Goal: Find specific fact: Find contact information

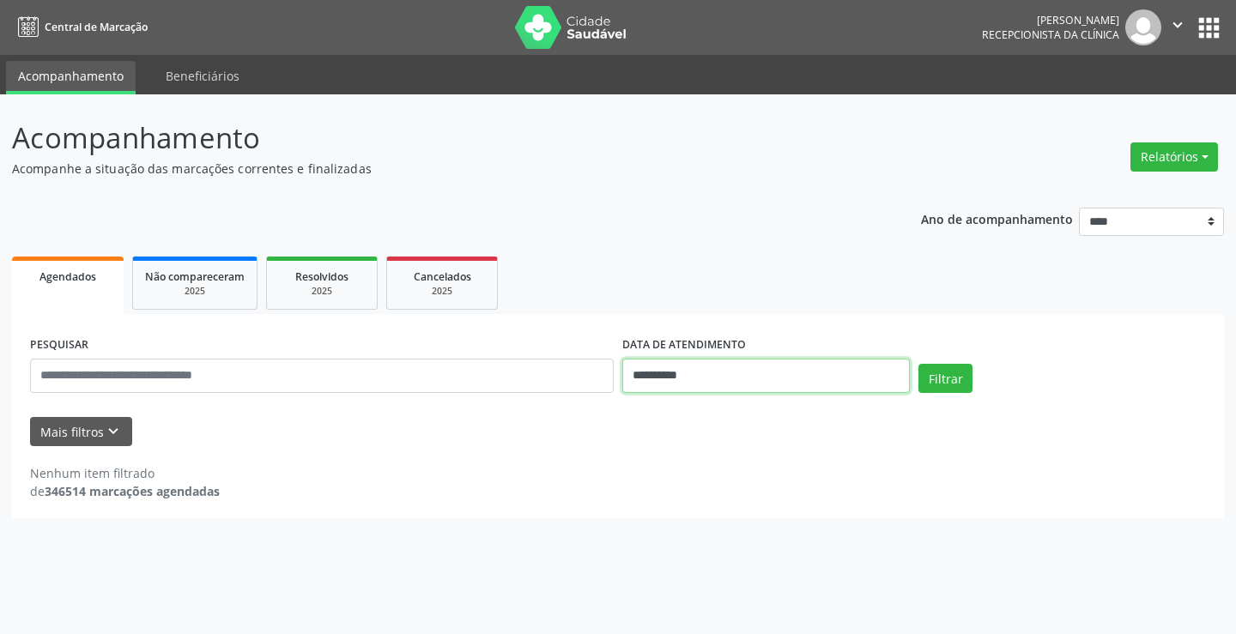
click at [717, 372] on input "**********" at bounding box center [765, 376] width 287 height 34
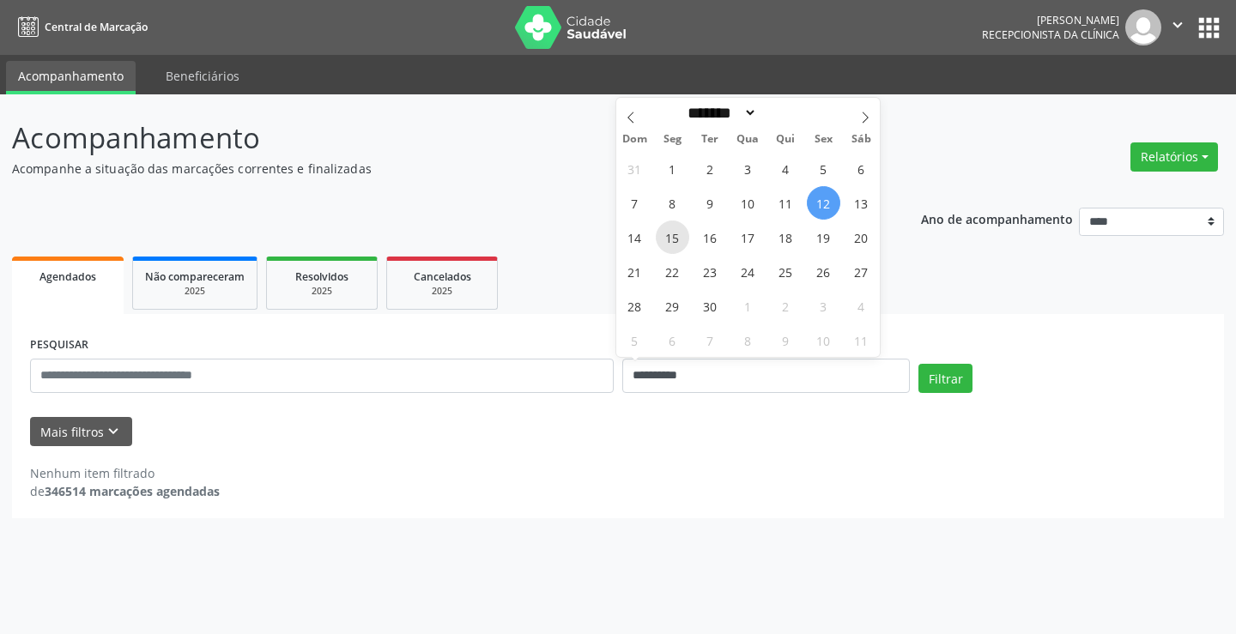
click at [669, 237] on span "15" at bounding box center [672, 237] width 33 height 33
type input "**********"
click at [669, 227] on span "15" at bounding box center [672, 237] width 33 height 33
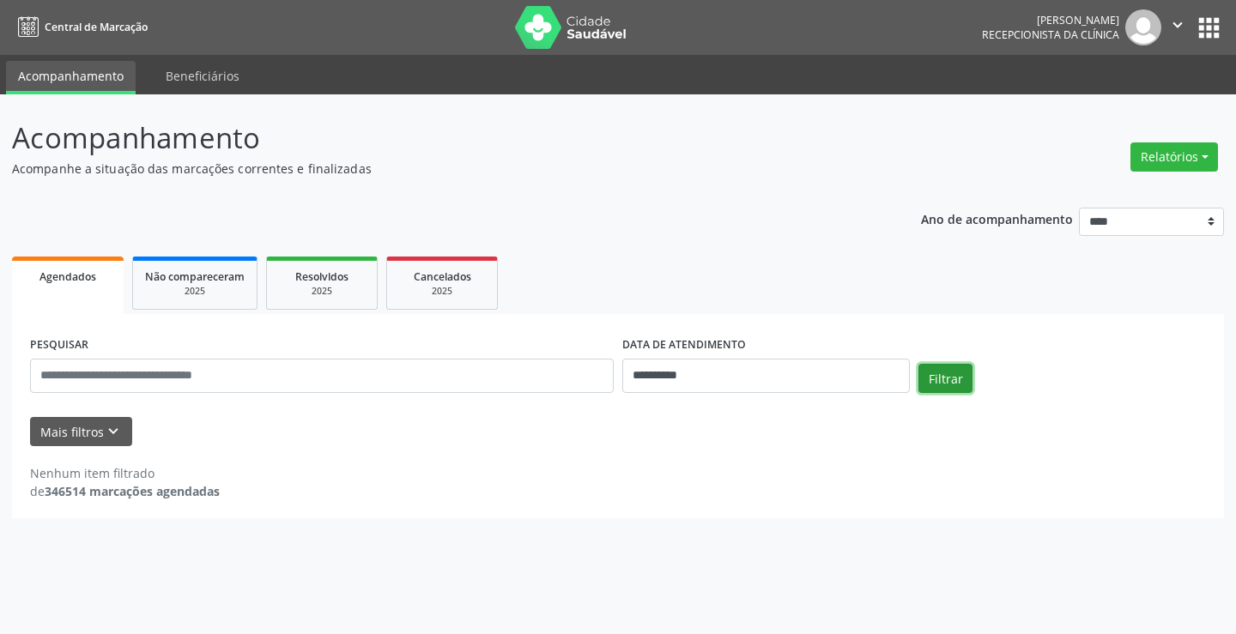
click at [953, 374] on button "Filtrar" at bounding box center [945, 378] width 54 height 29
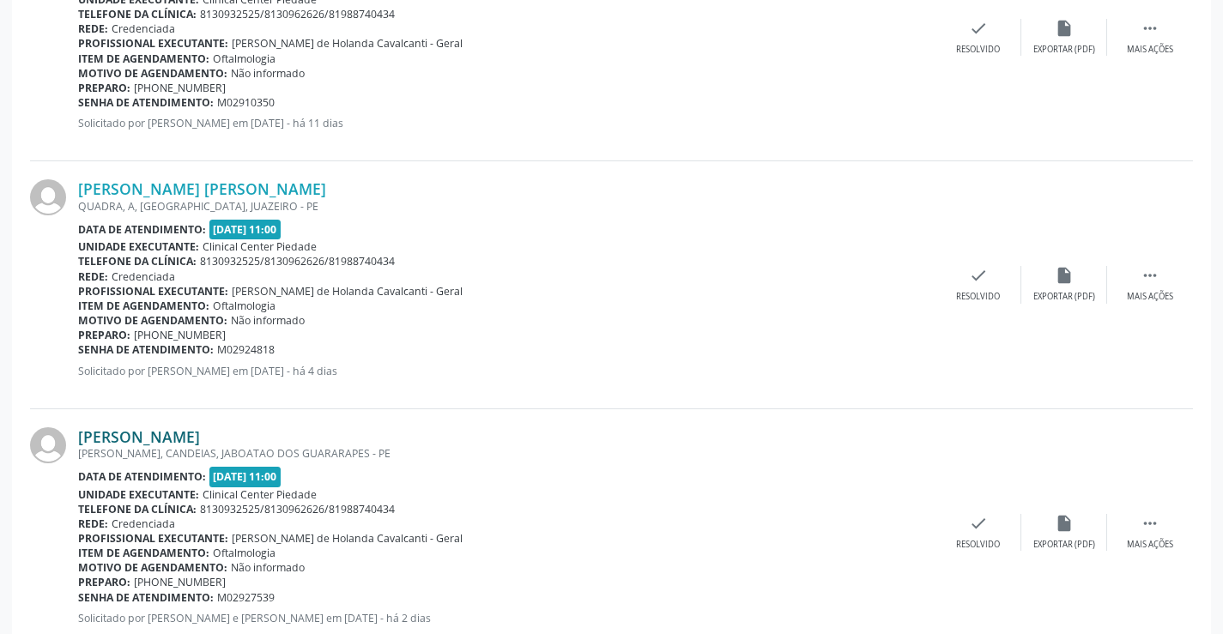
scroll to position [772, 0]
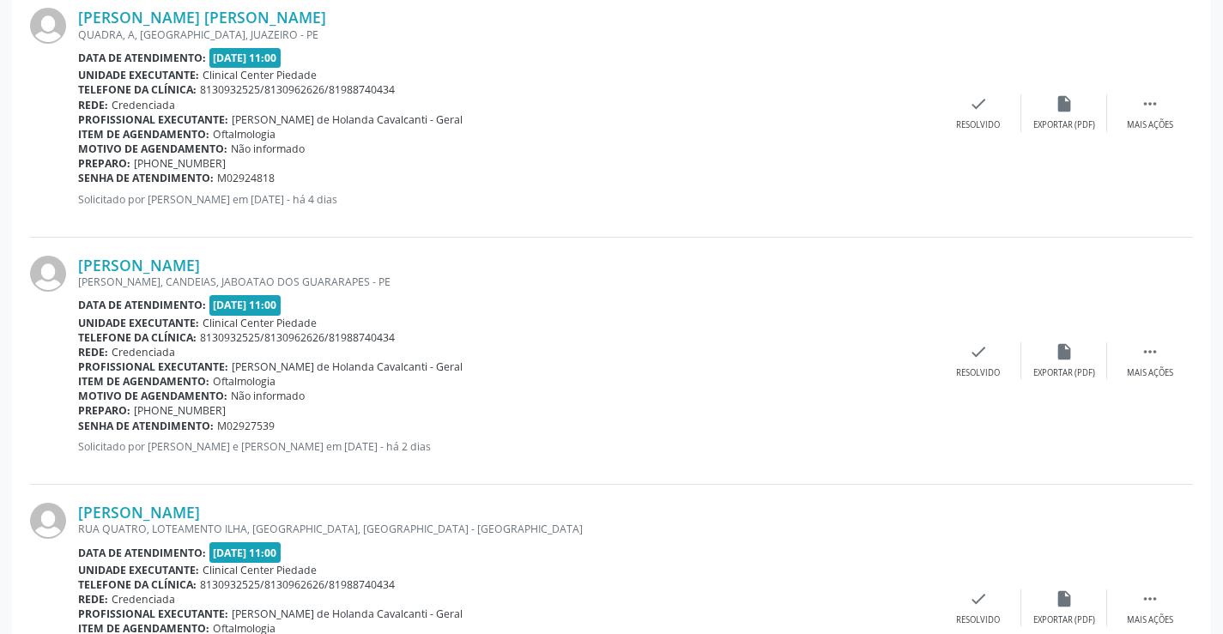
drag, startPoint x: 74, startPoint y: 271, endPoint x: 370, endPoint y: 263, distance: 296.2
click at [370, 263] on div "[PERSON_NAME] [PERSON_NAME], [GEOGRAPHIC_DATA], JABOATAO DOS GUARARAPES - PE Da…" at bounding box center [611, 361] width 1163 height 247
copy div "[PERSON_NAME]"
click at [147, 254] on div "[PERSON_NAME] [PERSON_NAME], [GEOGRAPHIC_DATA], JABOATAO DOS GUARARAPES - PE Da…" at bounding box center [611, 361] width 1163 height 247
click at [141, 263] on link "[PERSON_NAME]" at bounding box center [139, 265] width 122 height 19
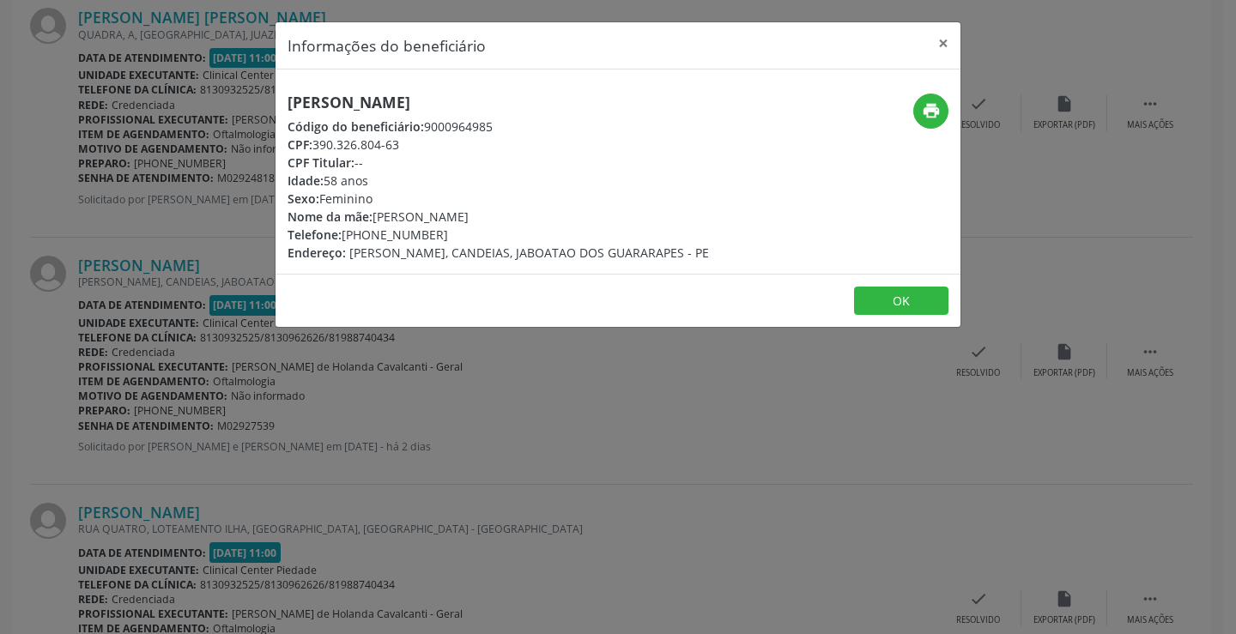
drag, startPoint x: 316, startPoint y: 145, endPoint x: 402, endPoint y: 151, distance: 86.9
click at [402, 151] on div "CPF: 390.326.804-63" at bounding box center [497, 145] width 421 height 18
copy div "390.326.804-63"
click at [884, 316] on button "OK" at bounding box center [901, 301] width 94 height 29
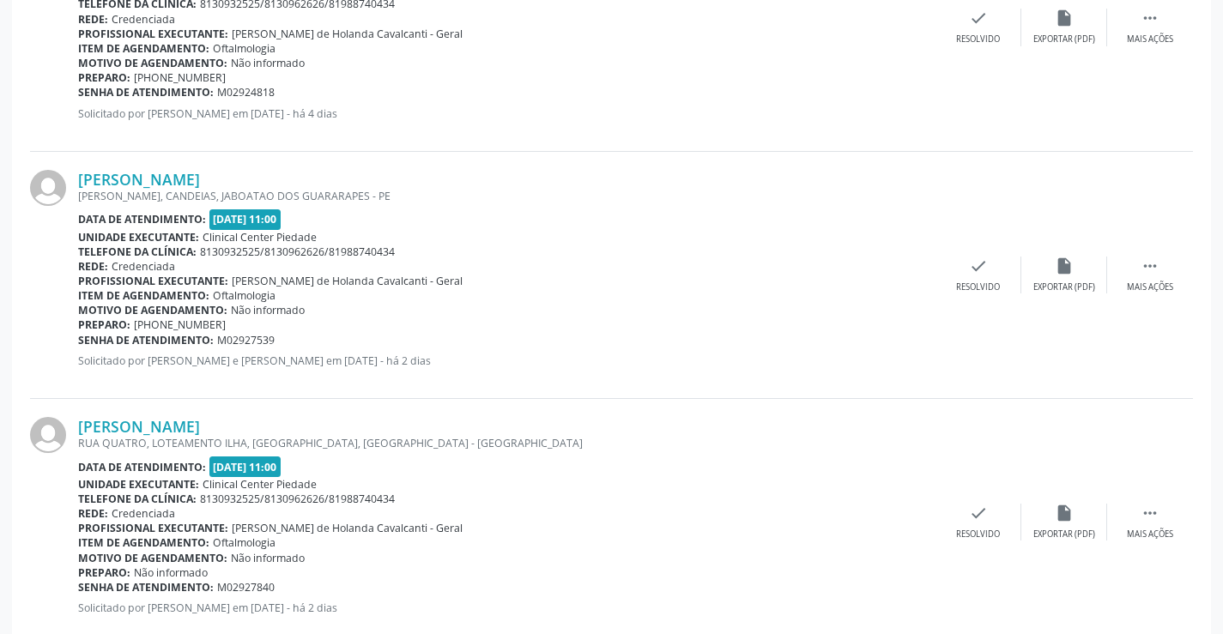
scroll to position [1030, 0]
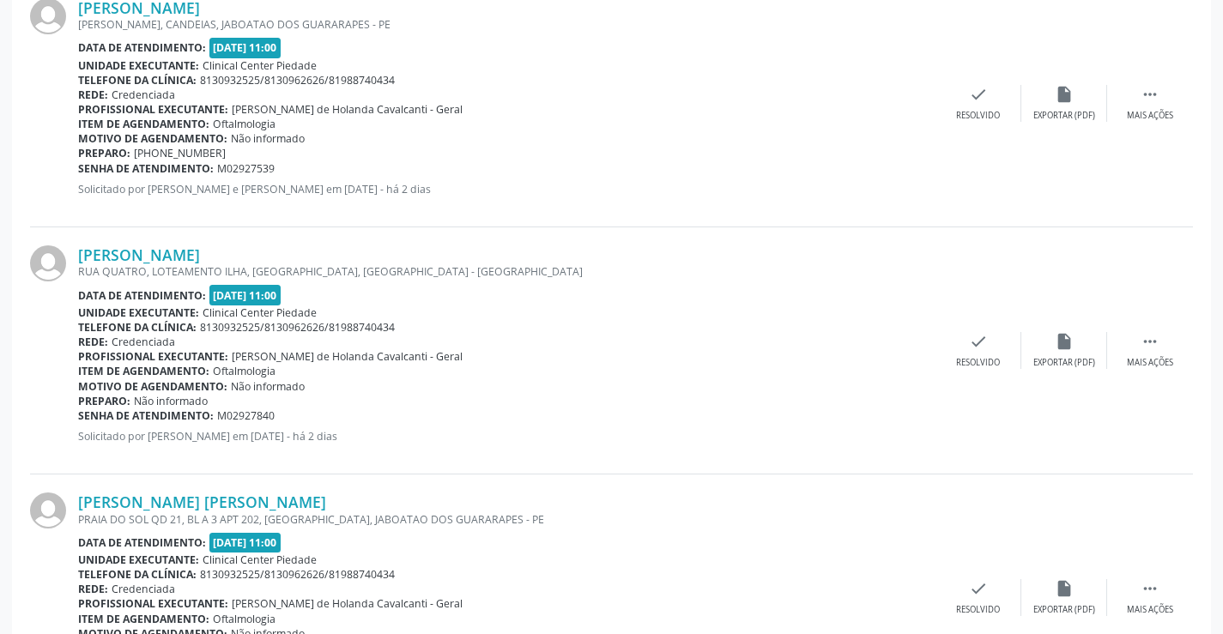
drag, startPoint x: 77, startPoint y: 260, endPoint x: 290, endPoint y: 256, distance: 212.9
click at [290, 256] on div "[PERSON_NAME] [GEOGRAPHIC_DATA], LOTEAMENTO ILHA, [GEOGRAPHIC_DATA], [GEOGRAPHI…" at bounding box center [611, 350] width 1163 height 247
copy div "[PERSON_NAME]"
click at [138, 254] on link "[PERSON_NAME]" at bounding box center [139, 254] width 122 height 19
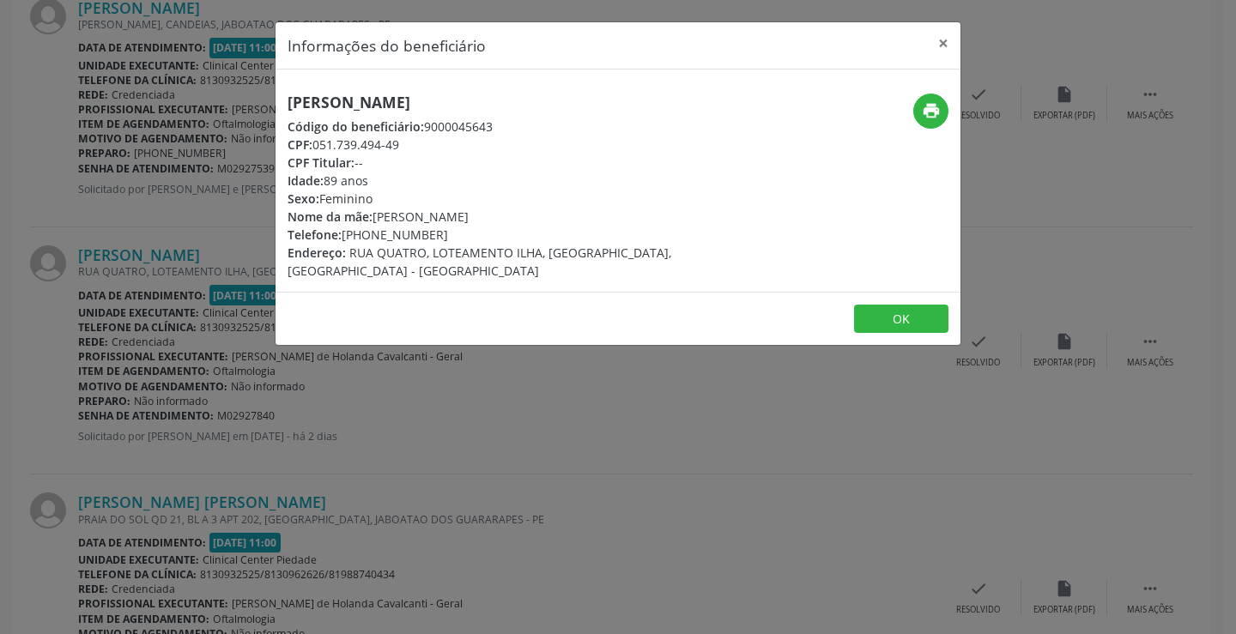
drag, startPoint x: 316, startPoint y: 142, endPoint x: 404, endPoint y: 138, distance: 88.5
click at [404, 138] on div "CPF: 051.739.494-49" at bounding box center [503, 145] width 433 height 18
copy div "051.739.494-49"
click at [940, 41] on button "×" at bounding box center [943, 43] width 34 height 42
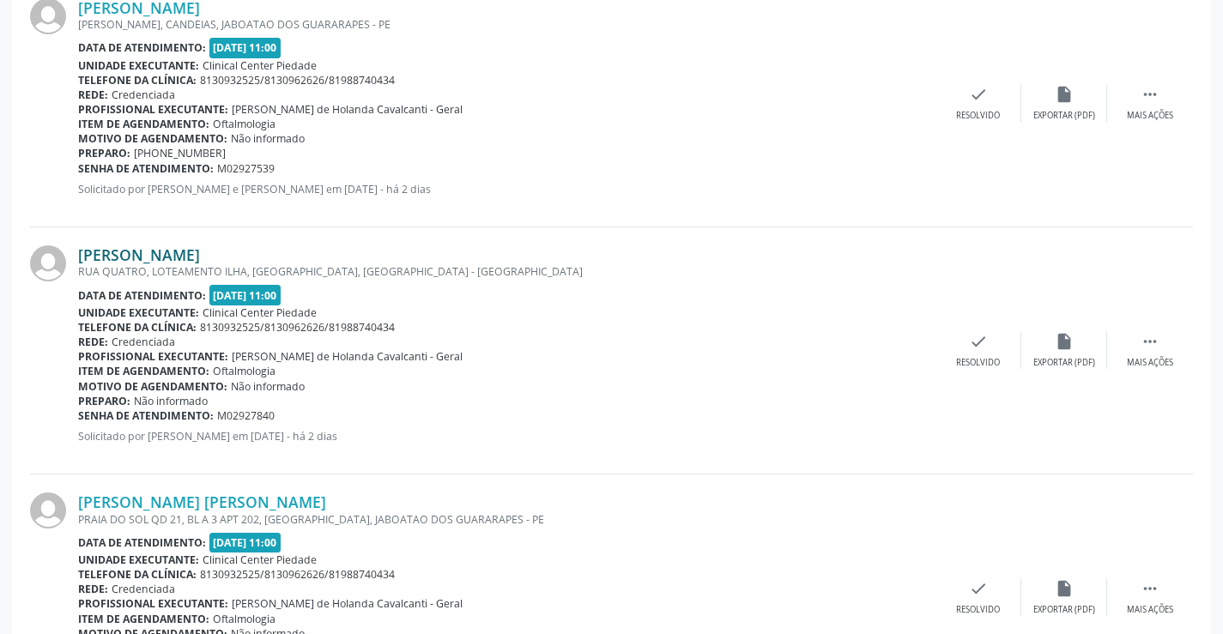
click at [129, 257] on link "[PERSON_NAME]" at bounding box center [139, 254] width 122 height 19
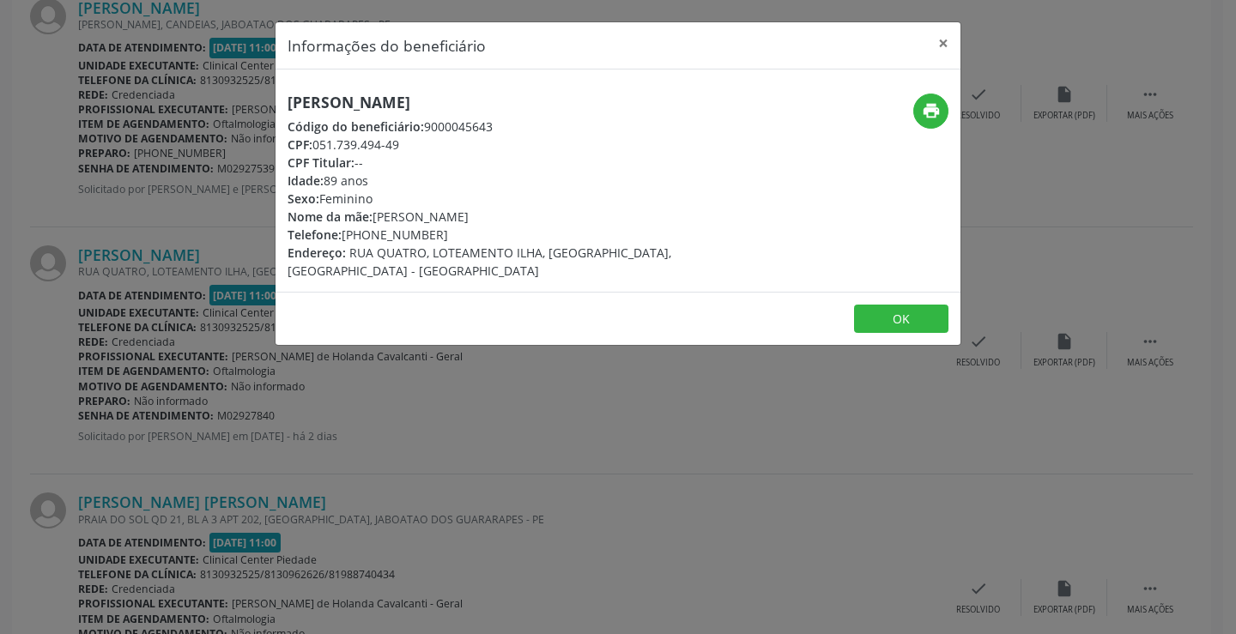
drag, startPoint x: 343, startPoint y: 239, endPoint x: 447, endPoint y: 230, distance: 104.2
click at [447, 230] on div "Telefone: [PHONE_NUMBER]" at bounding box center [503, 235] width 433 height 18
copy div "[PHONE_NUMBER]"
click at [402, 104] on h5 "[PERSON_NAME]" at bounding box center [503, 103] width 433 height 18
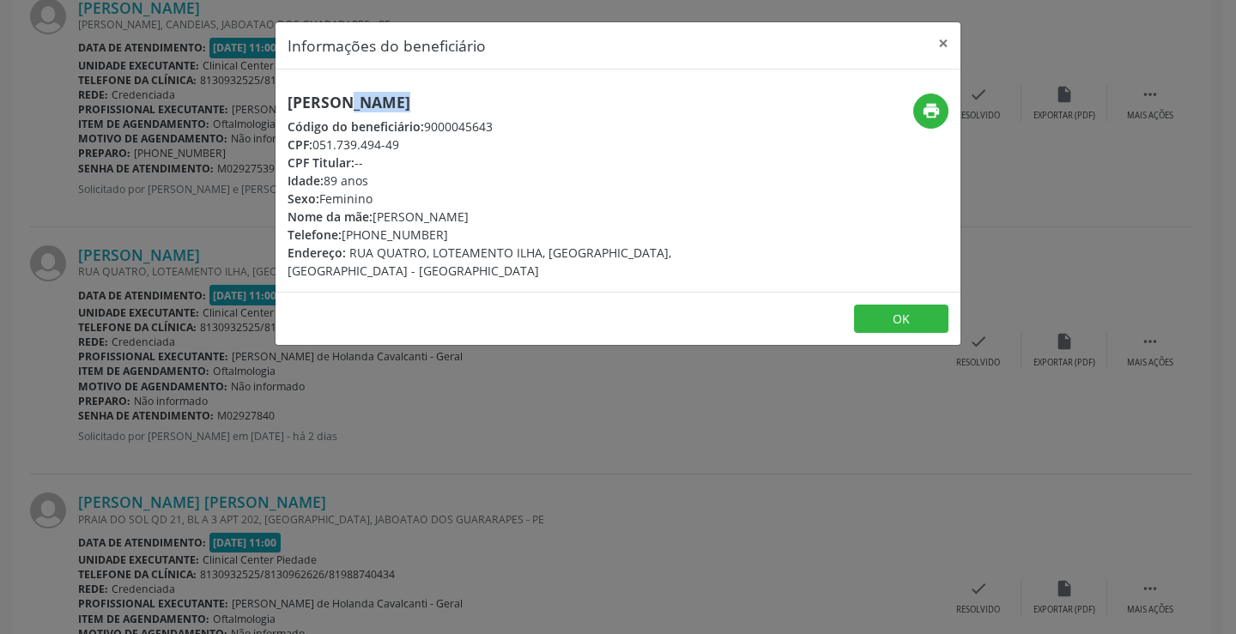
click at [402, 104] on h5 "[PERSON_NAME]" at bounding box center [503, 103] width 433 height 18
copy div "[PERSON_NAME]"
click at [941, 46] on button "×" at bounding box center [943, 43] width 34 height 42
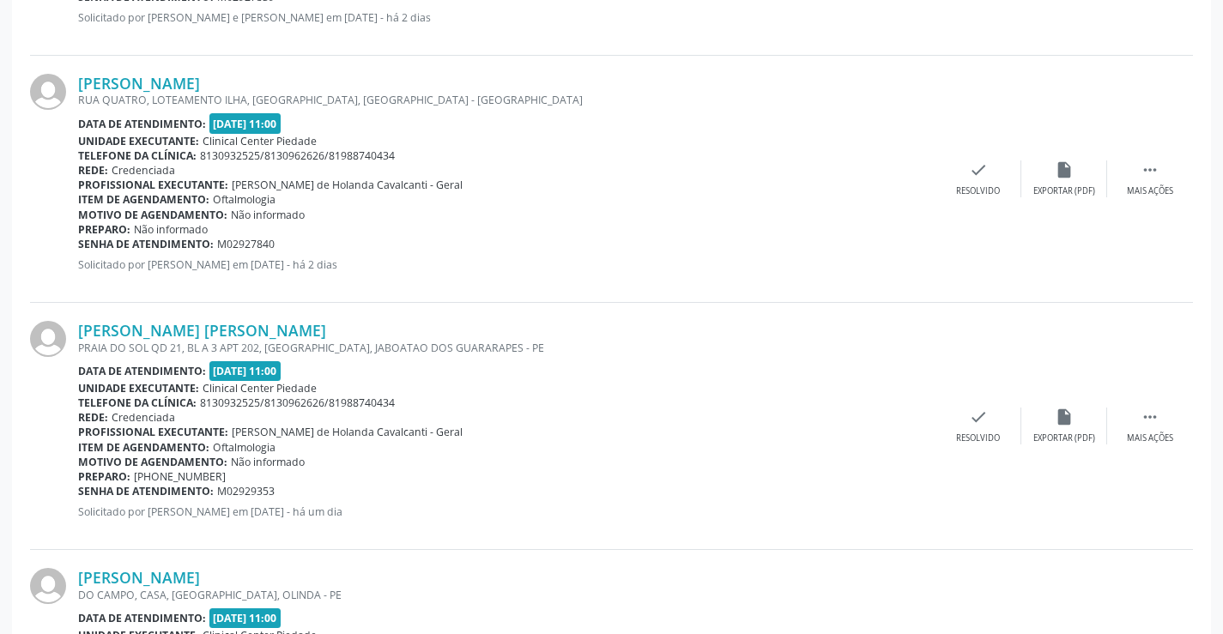
scroll to position [1287, 0]
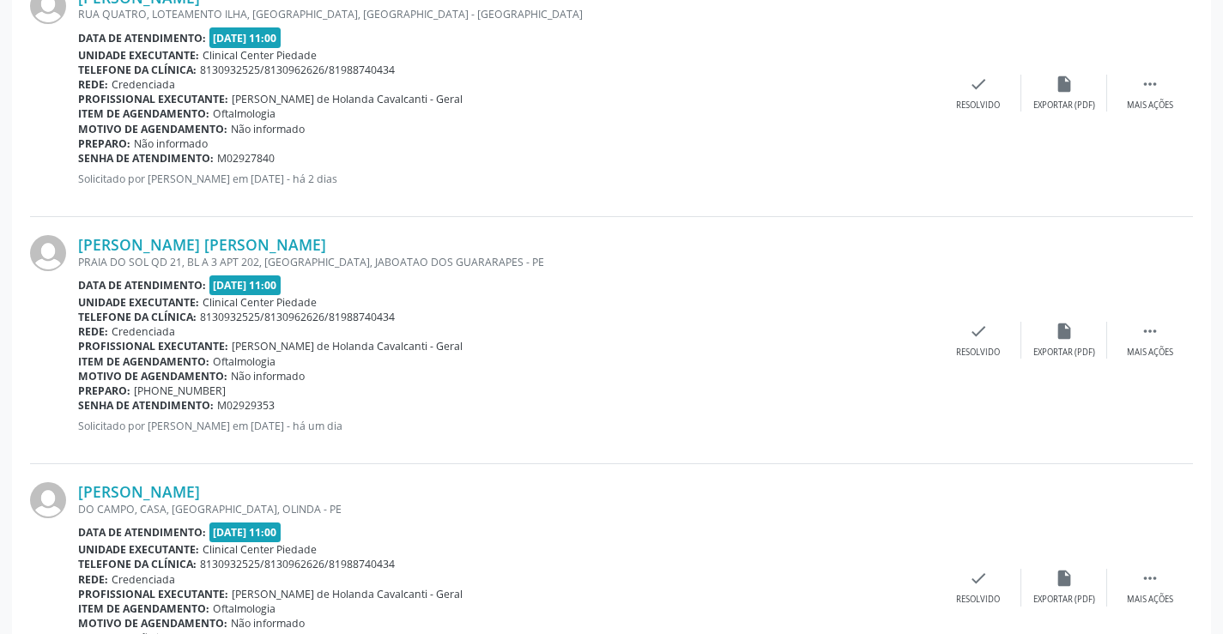
drag, startPoint x: 74, startPoint y: 242, endPoint x: 356, endPoint y: 247, distance: 282.4
click at [356, 247] on div "[PERSON_NAME] [PERSON_NAME] PRAIA DO SOL QD 21, BL A 3 APT 202, [GEOGRAPHIC_DAT…" at bounding box center [611, 340] width 1163 height 247
copy div "[PERSON_NAME] [PERSON_NAME]"
click at [184, 244] on link "[PERSON_NAME] [PERSON_NAME]" at bounding box center [202, 244] width 248 height 19
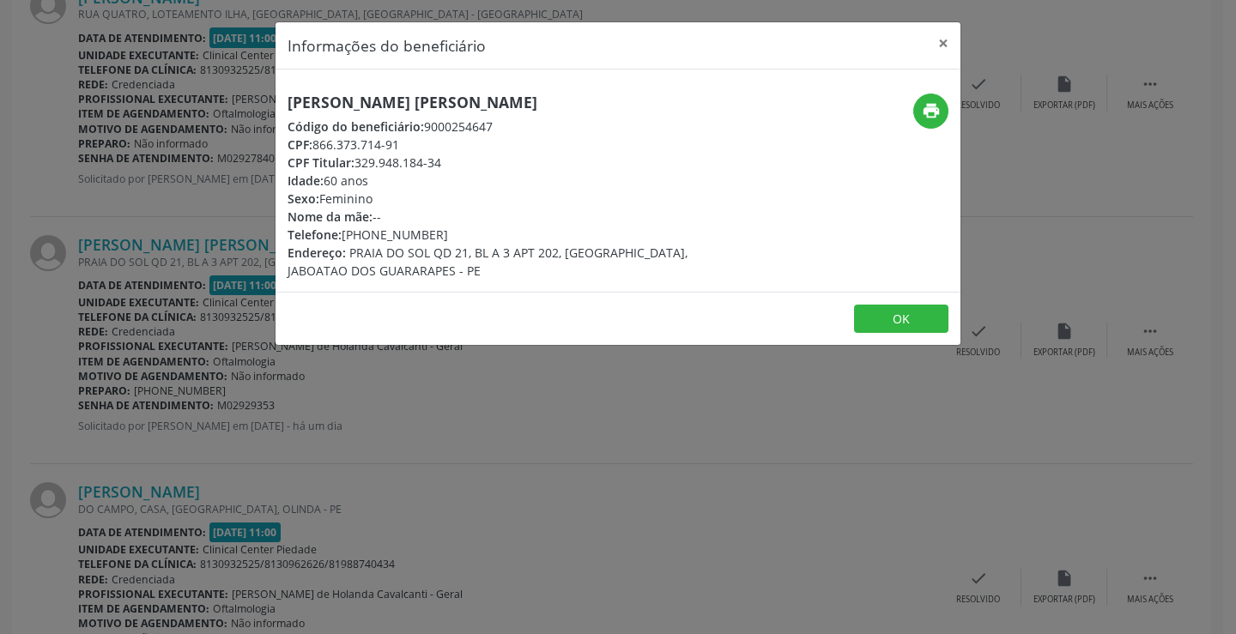
drag, startPoint x: 362, startPoint y: 160, endPoint x: 415, endPoint y: 163, distance: 53.3
click at [415, 163] on div "CPF Titular: 329.948.184-34" at bounding box center [503, 163] width 433 height 18
drag, startPoint x: 357, startPoint y: 160, endPoint x: 450, endPoint y: 163, distance: 92.7
click at [450, 163] on div "CPF Titular: 329.948.184-34" at bounding box center [503, 163] width 433 height 18
copy div "329.948.184-34"
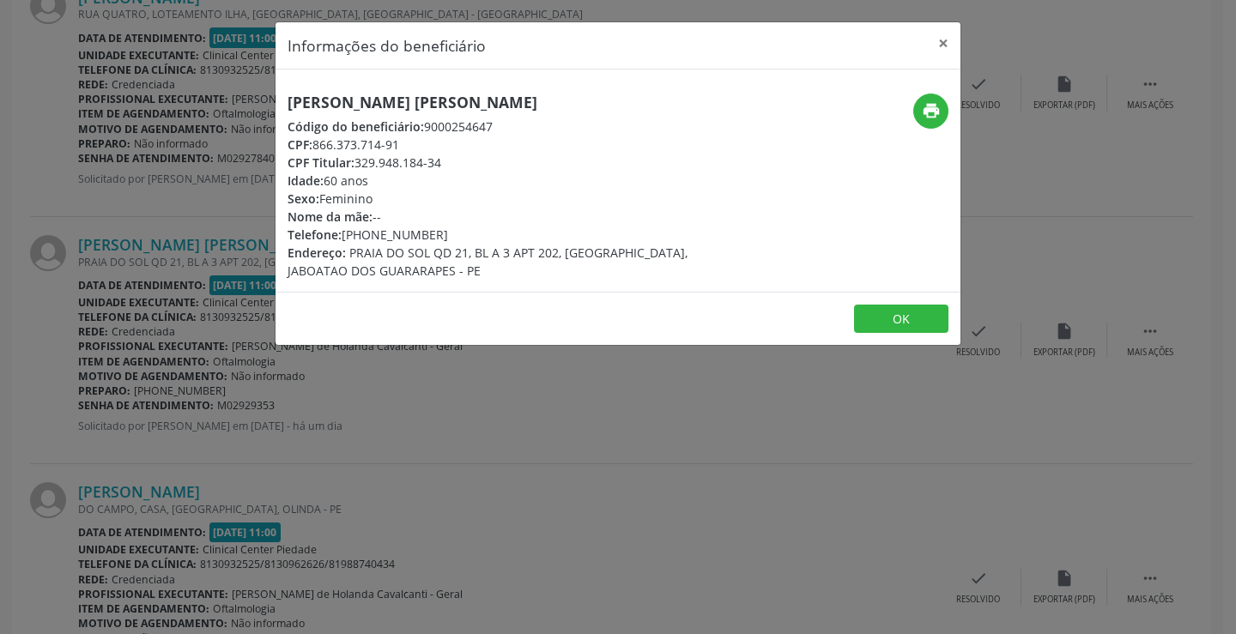
drag, startPoint x: 346, startPoint y: 234, endPoint x: 438, endPoint y: 237, distance: 91.9
click at [438, 237] on div "Telefone: [PHONE_NUMBER]" at bounding box center [503, 235] width 433 height 18
copy div "[PHONE_NUMBER]"
click at [387, 147] on div "CPF: 866.373.714-91" at bounding box center [503, 145] width 433 height 18
click at [365, 140] on div "CPF: 866.373.714-91" at bounding box center [503, 145] width 433 height 18
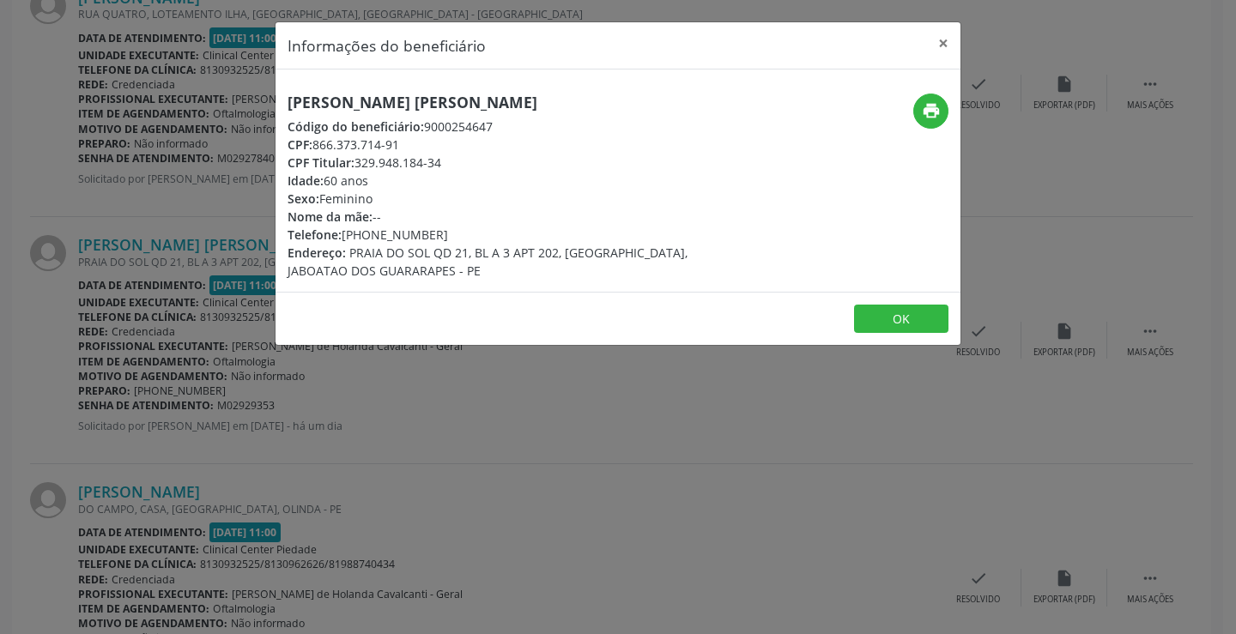
click at [365, 140] on div "CPF: 866.373.714-91" at bounding box center [503, 145] width 433 height 18
click at [389, 148] on div "CPF: 866.373.714-91" at bounding box center [503, 145] width 433 height 18
drag, startPoint x: 397, startPoint y: 147, endPoint x: 318, endPoint y: 145, distance: 79.0
click at [318, 145] on div "CPF: 866.373.714-91" at bounding box center [503, 145] width 433 height 18
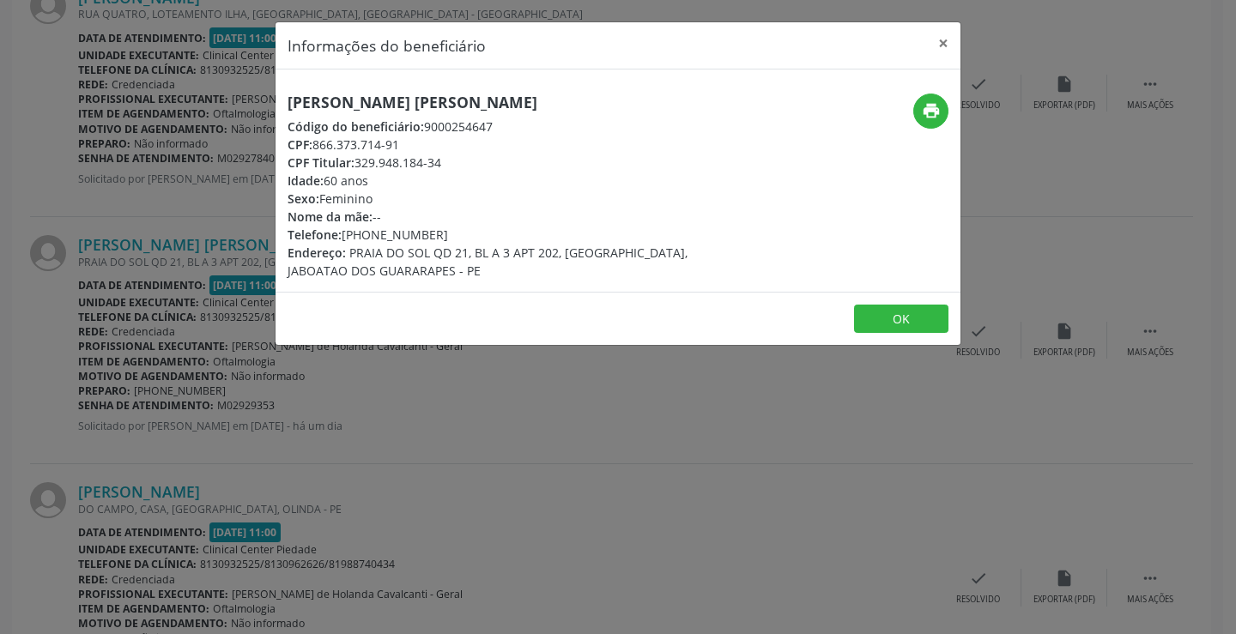
copy div "866.373.714-91"
click at [903, 321] on button "OK" at bounding box center [901, 319] width 94 height 29
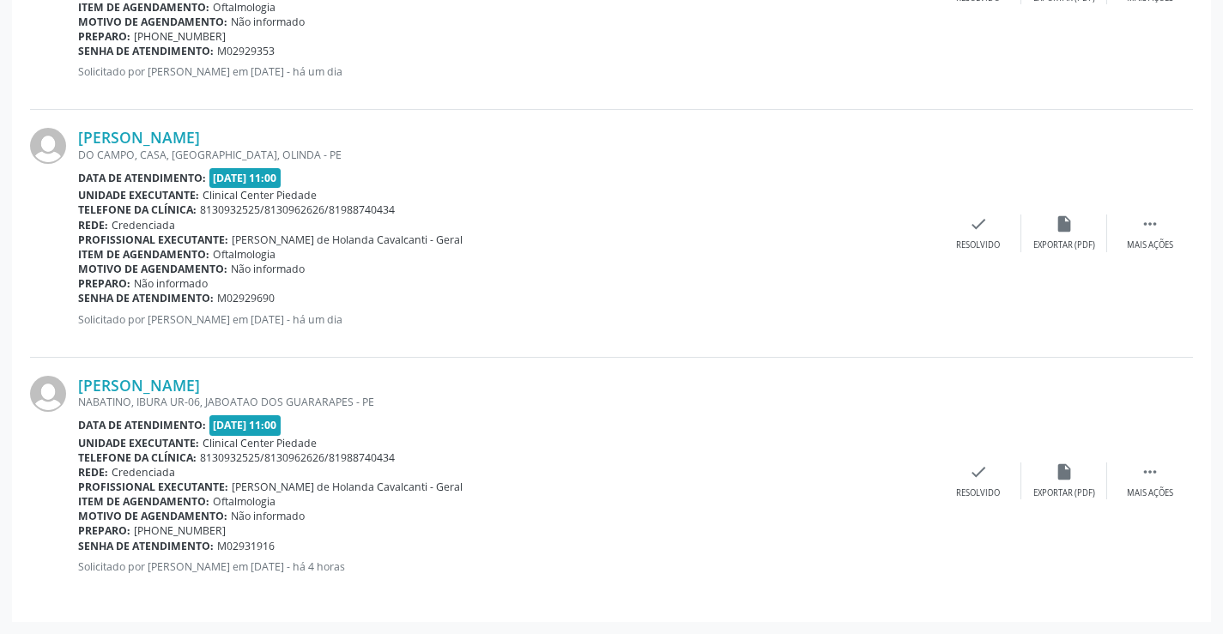
scroll to position [1556, 0]
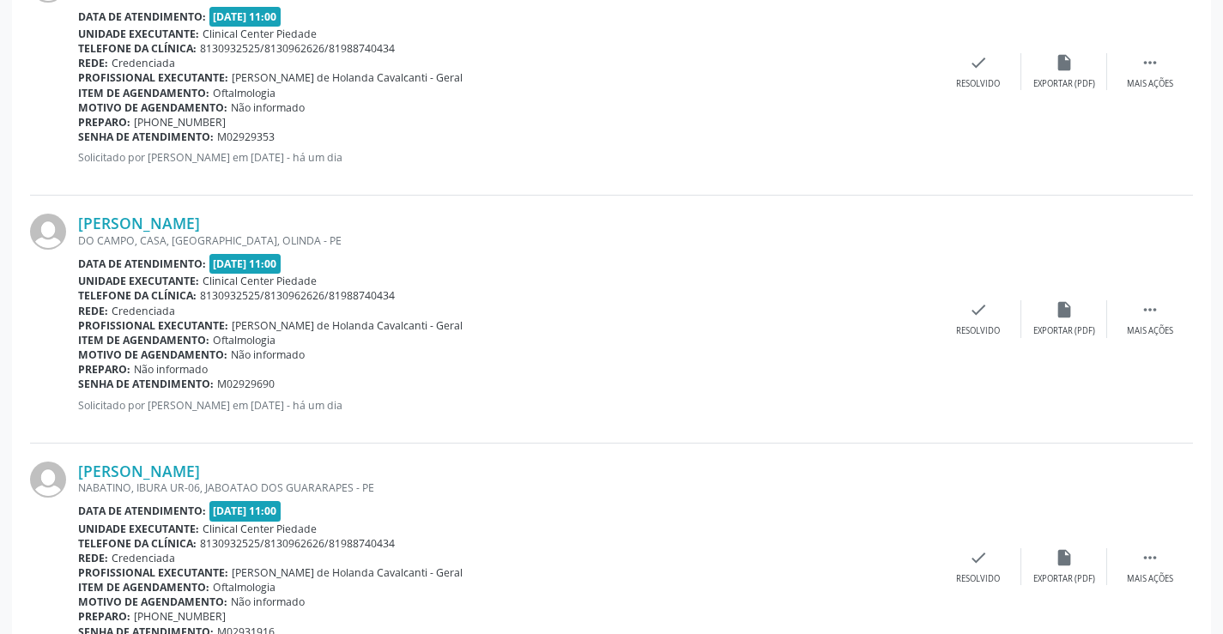
drag, startPoint x: 72, startPoint y: 220, endPoint x: 270, endPoint y: 221, distance: 198.2
click at [270, 221] on div "[PERSON_NAME] [GEOGRAPHIC_DATA], CASA, [GEOGRAPHIC_DATA], [GEOGRAPHIC_DATA] - P…" at bounding box center [611, 319] width 1163 height 247
click at [176, 215] on link "[PERSON_NAME]" at bounding box center [139, 223] width 122 height 19
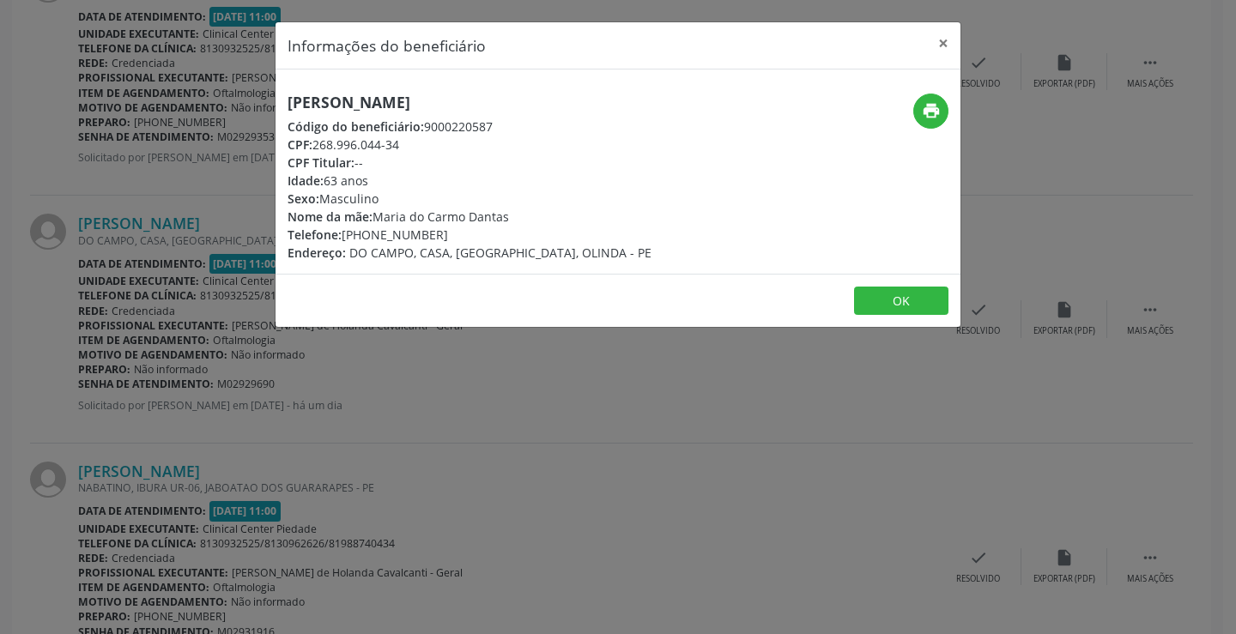
drag, startPoint x: 318, startPoint y: 142, endPoint x: 416, endPoint y: 135, distance: 99.0
click at [416, 136] on div "CPF: 268.996.044-34" at bounding box center [469, 145] width 364 height 18
click at [371, 232] on div "Telefone: [PHONE_NUMBER]" at bounding box center [469, 235] width 364 height 18
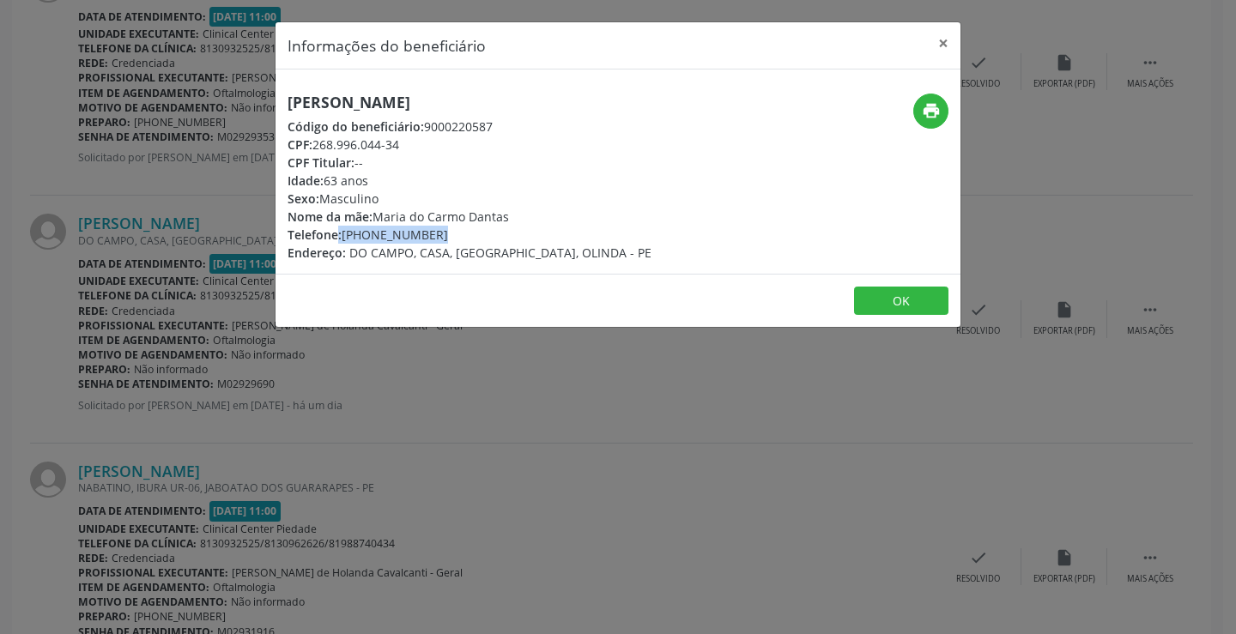
click at [372, 231] on div "Telefone: [PHONE_NUMBER]" at bounding box center [469, 235] width 364 height 18
click at [346, 233] on div "Telefone: [PHONE_NUMBER]" at bounding box center [469, 235] width 364 height 18
drag, startPoint x: 345, startPoint y: 233, endPoint x: 434, endPoint y: 235, distance: 89.3
click at [434, 235] on div "Telefone: [PHONE_NUMBER]" at bounding box center [469, 235] width 364 height 18
click at [948, 34] on button "×" at bounding box center [943, 43] width 34 height 42
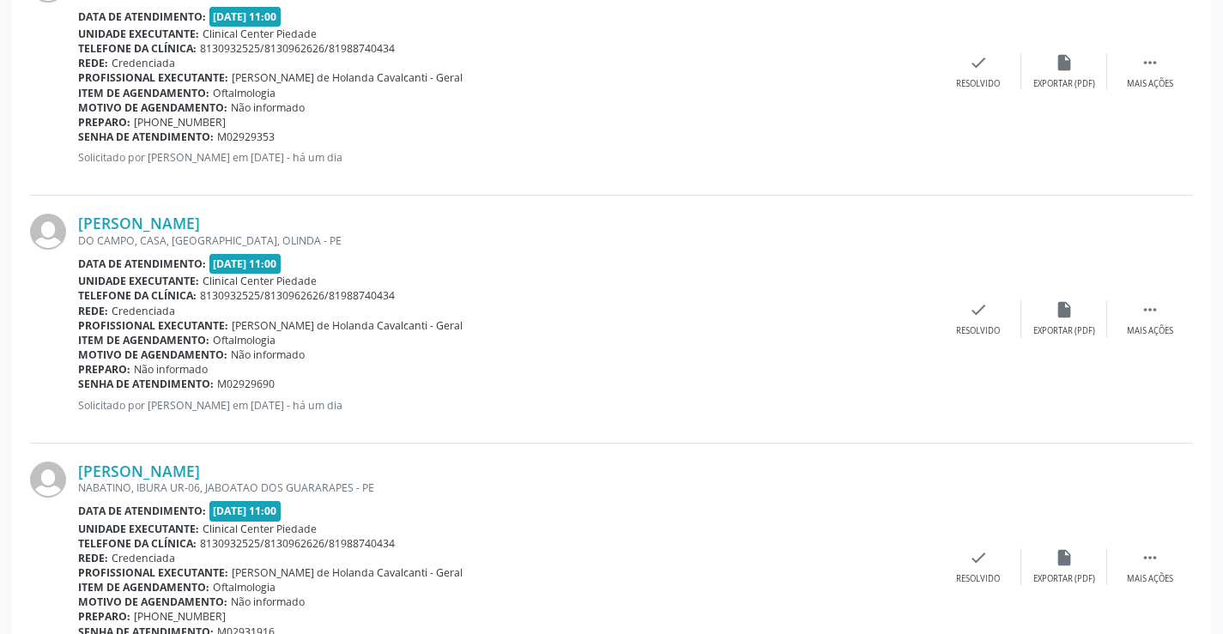
scroll to position [1642, 0]
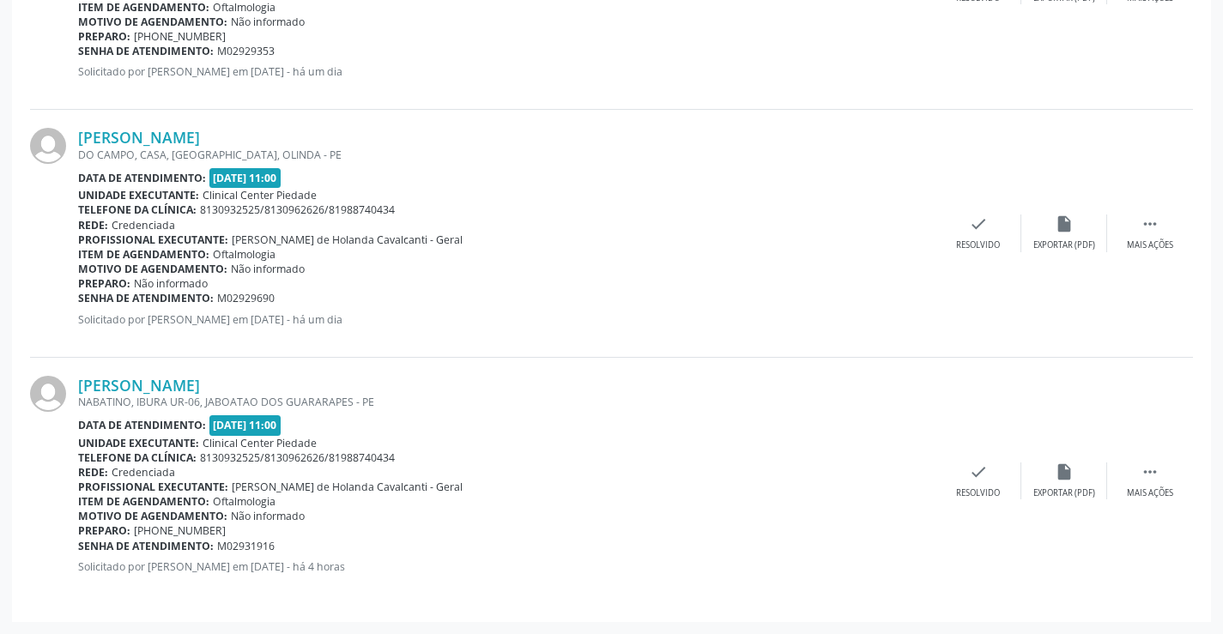
drag, startPoint x: 254, startPoint y: 384, endPoint x: 76, endPoint y: 383, distance: 177.6
click at [76, 383] on div "[PERSON_NAME] [GEOGRAPHIC_DATA], [GEOGRAPHIC_DATA] UR-06, JABOATAO DOS GUARARAP…" at bounding box center [611, 481] width 1163 height 246
click at [172, 387] on link "[PERSON_NAME]" at bounding box center [139, 385] width 122 height 19
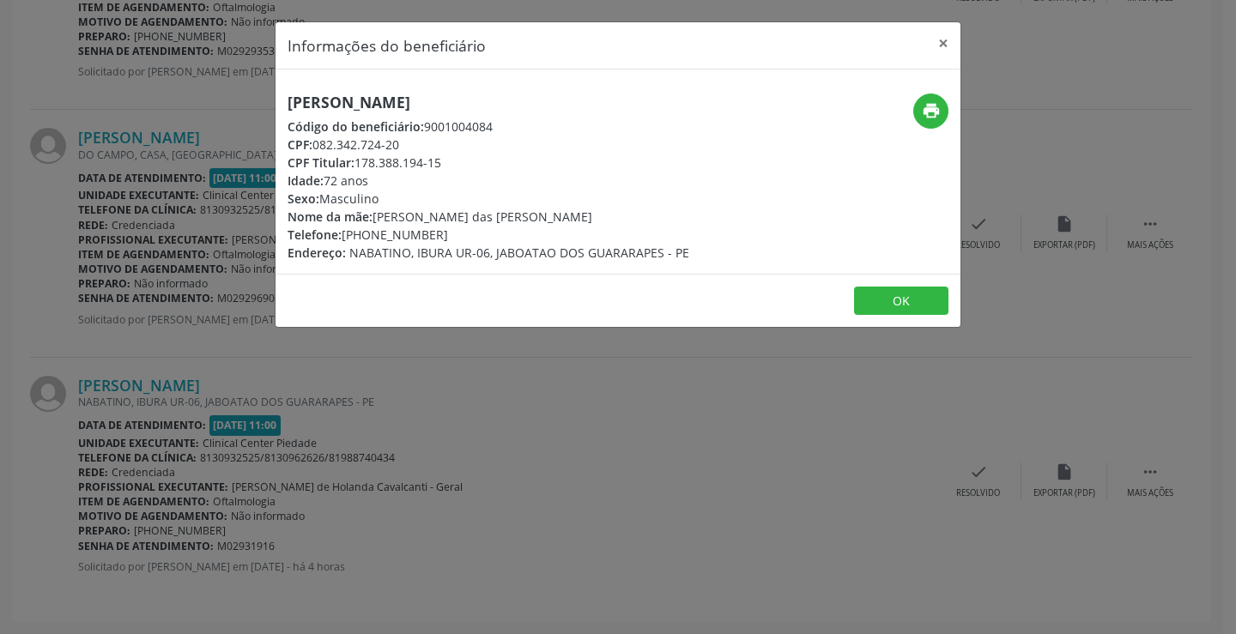
drag, startPoint x: 358, startPoint y: 161, endPoint x: 452, endPoint y: 163, distance: 94.4
click at [448, 161] on div "CPF Titular: 178.388.194-15" at bounding box center [488, 163] width 402 height 18
click at [378, 187] on div "Idade: 72 anos" at bounding box center [488, 181] width 402 height 18
drag, startPoint x: 363, startPoint y: 162, endPoint x: 450, endPoint y: 160, distance: 86.7
click at [450, 160] on div "CPF Titular: 178.388.194-15" at bounding box center [488, 163] width 402 height 18
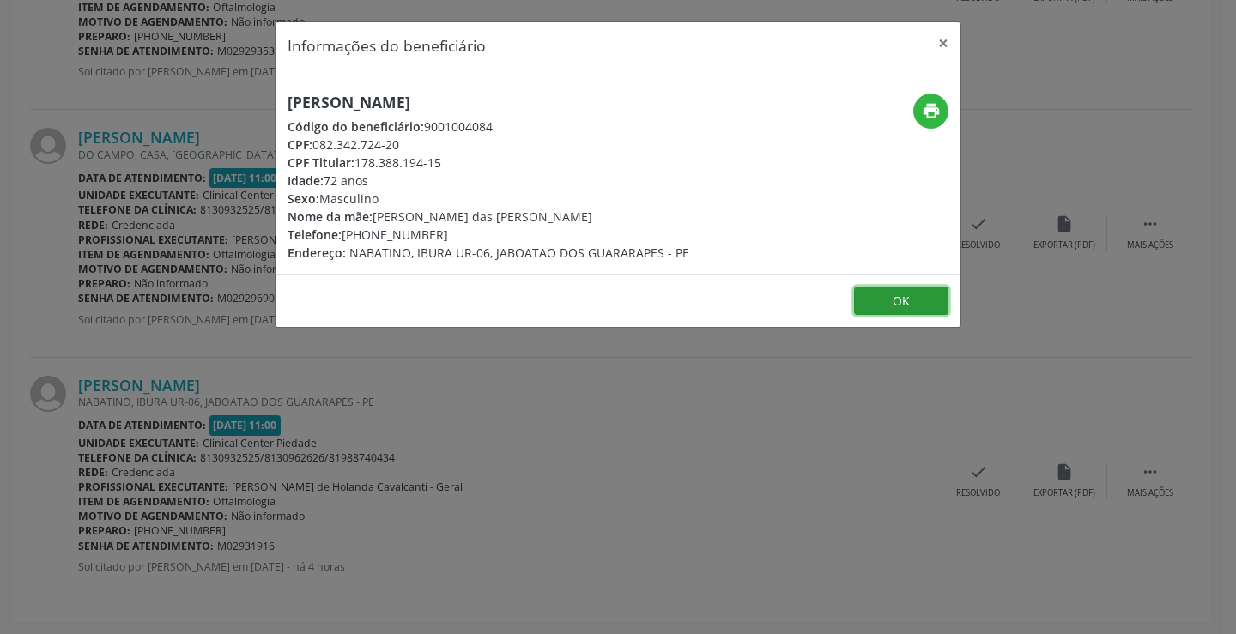
click at [894, 304] on button "OK" at bounding box center [901, 301] width 94 height 29
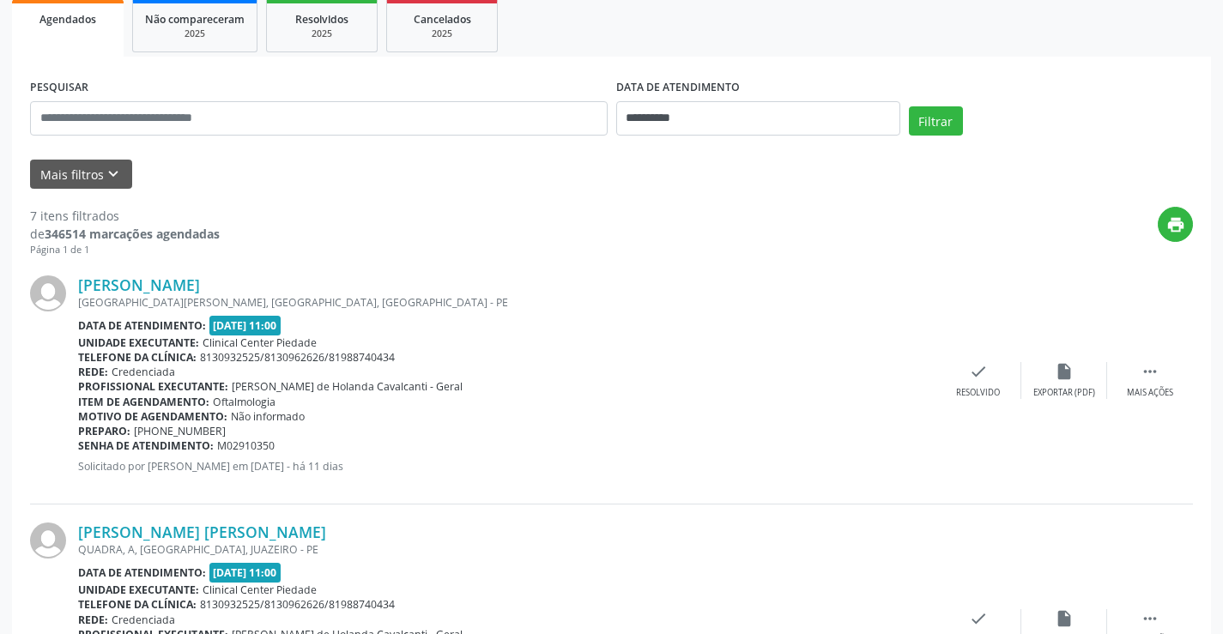
scroll to position [343, 0]
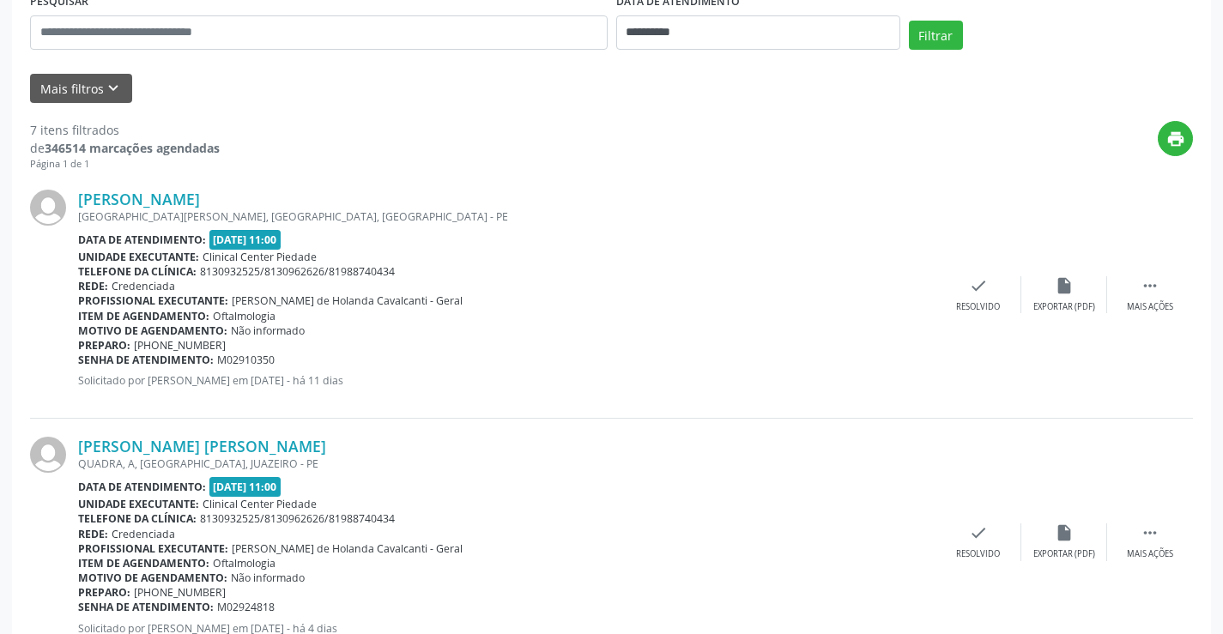
click at [166, 346] on span "[PHONE_NUMBER]" at bounding box center [180, 345] width 92 height 15
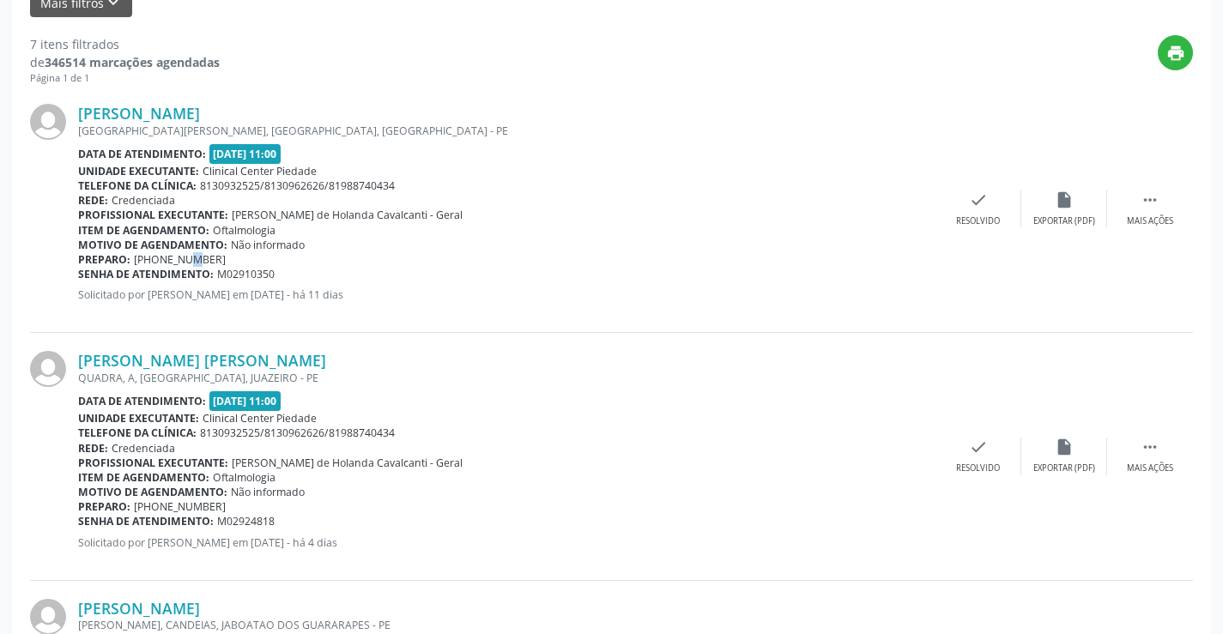
scroll to position [515, 0]
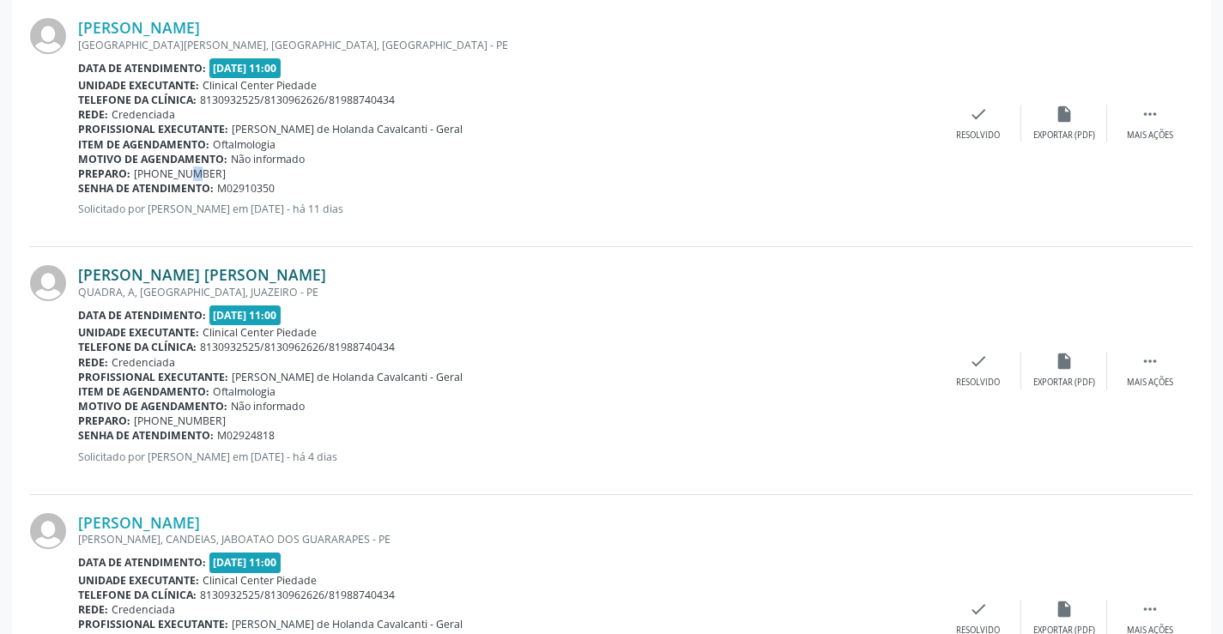
click at [166, 271] on link "[PERSON_NAME] [PERSON_NAME]" at bounding box center [202, 274] width 248 height 19
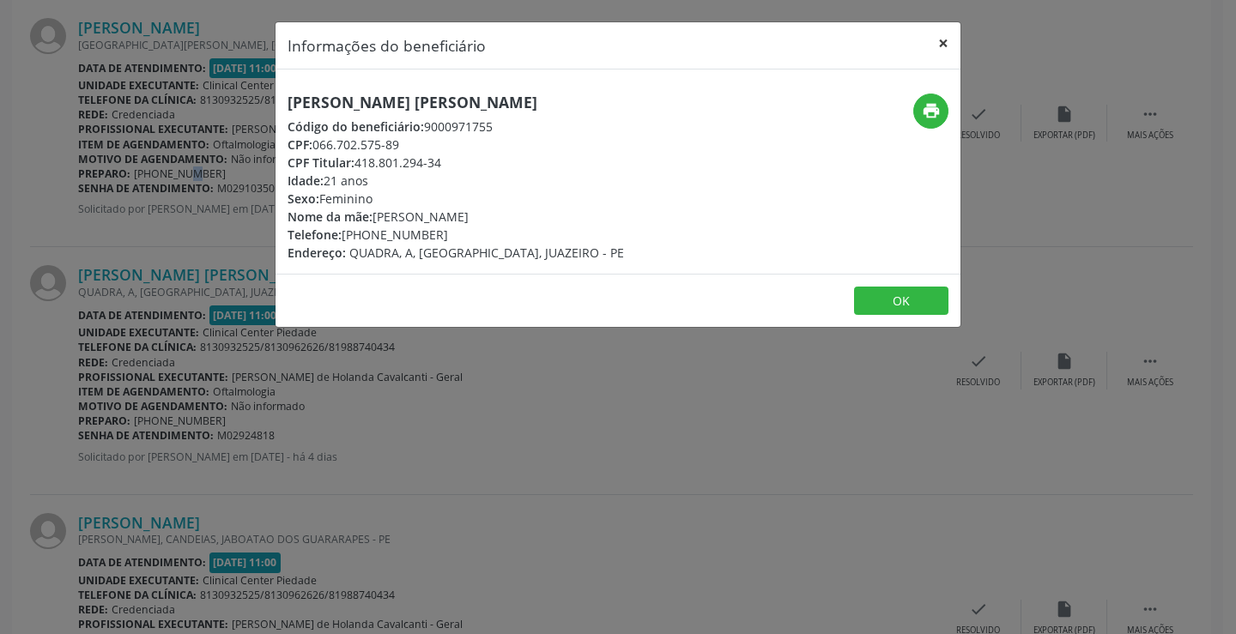
click at [946, 40] on button "×" at bounding box center [943, 43] width 34 height 42
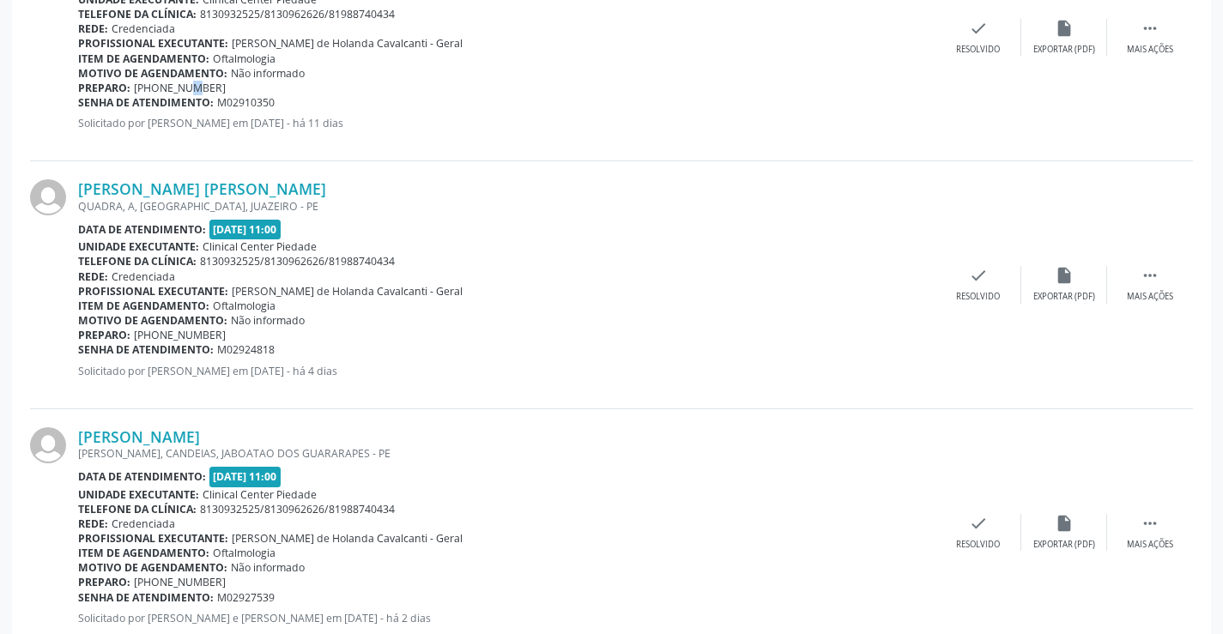
scroll to position [772, 0]
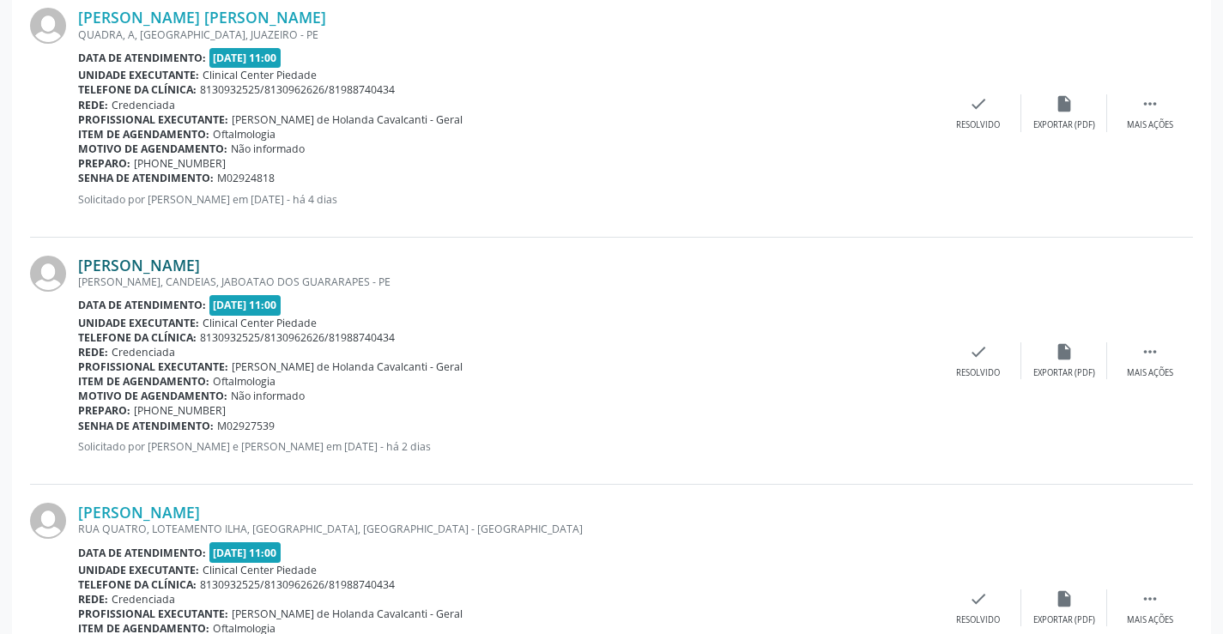
click at [166, 266] on link "[PERSON_NAME]" at bounding box center [139, 265] width 122 height 19
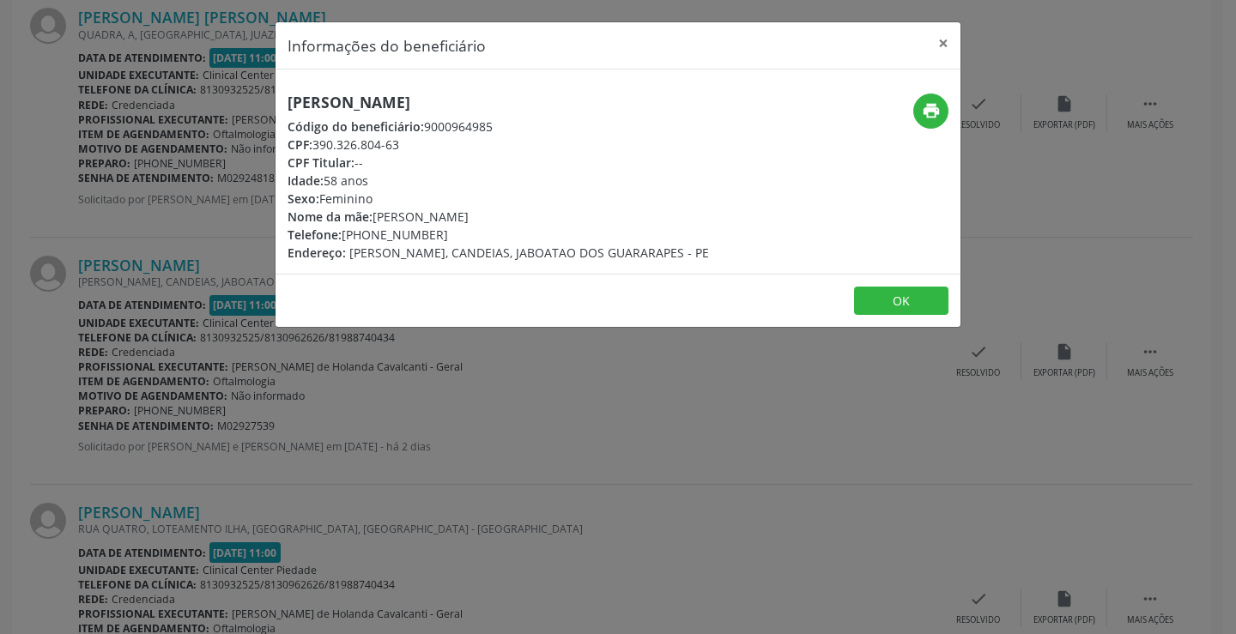
drag, startPoint x: 345, startPoint y: 232, endPoint x: 436, endPoint y: 232, distance: 91.0
click at [436, 232] on div "Telefone: [PHONE_NUMBER]" at bounding box center [497, 235] width 421 height 18
click at [390, 231] on div "Telefone: [PHONE_NUMBER]" at bounding box center [497, 235] width 421 height 18
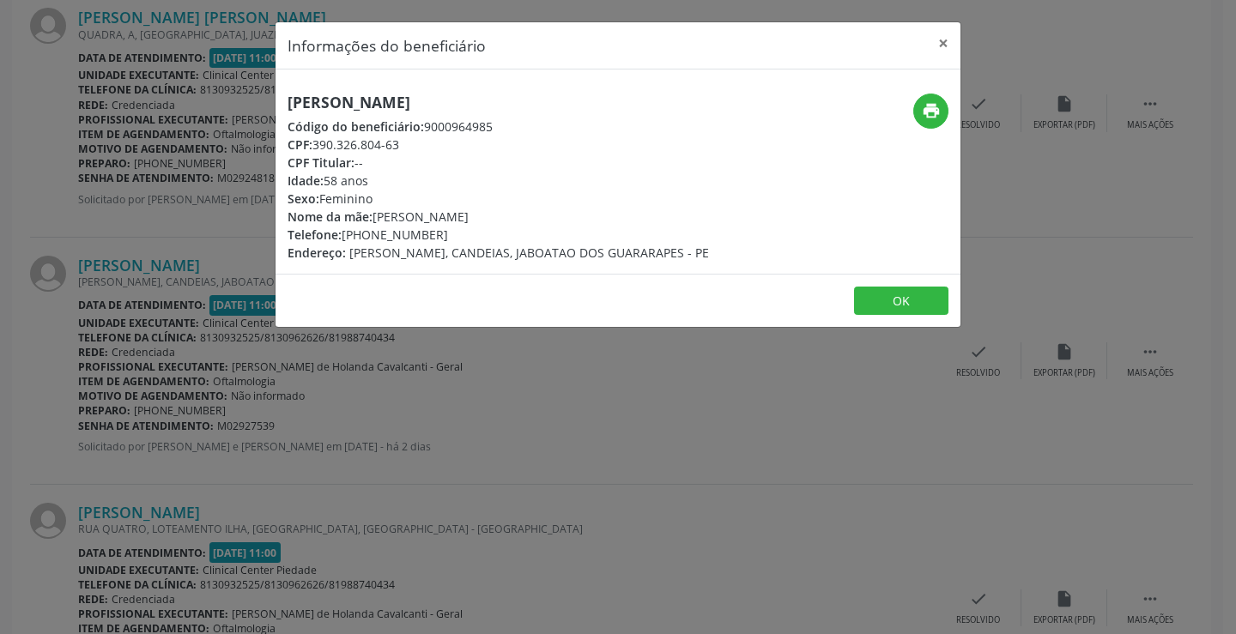
click at [616, 257] on span "[PERSON_NAME], CANDEIAS, JABOATAO DOS GUARARAPES - PE" at bounding box center [529, 253] width 360 height 16
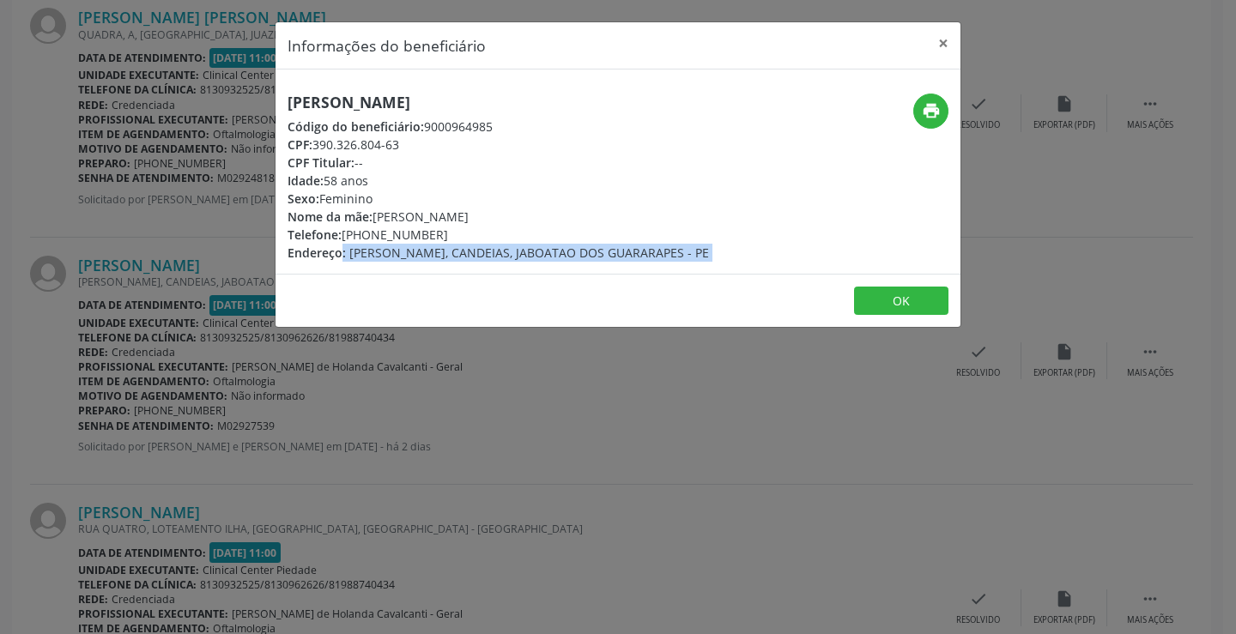
click at [616, 257] on span "[PERSON_NAME], CANDEIAS, JABOATAO DOS GUARARAPES - PE" at bounding box center [529, 253] width 360 height 16
click at [936, 42] on button "×" at bounding box center [943, 43] width 34 height 42
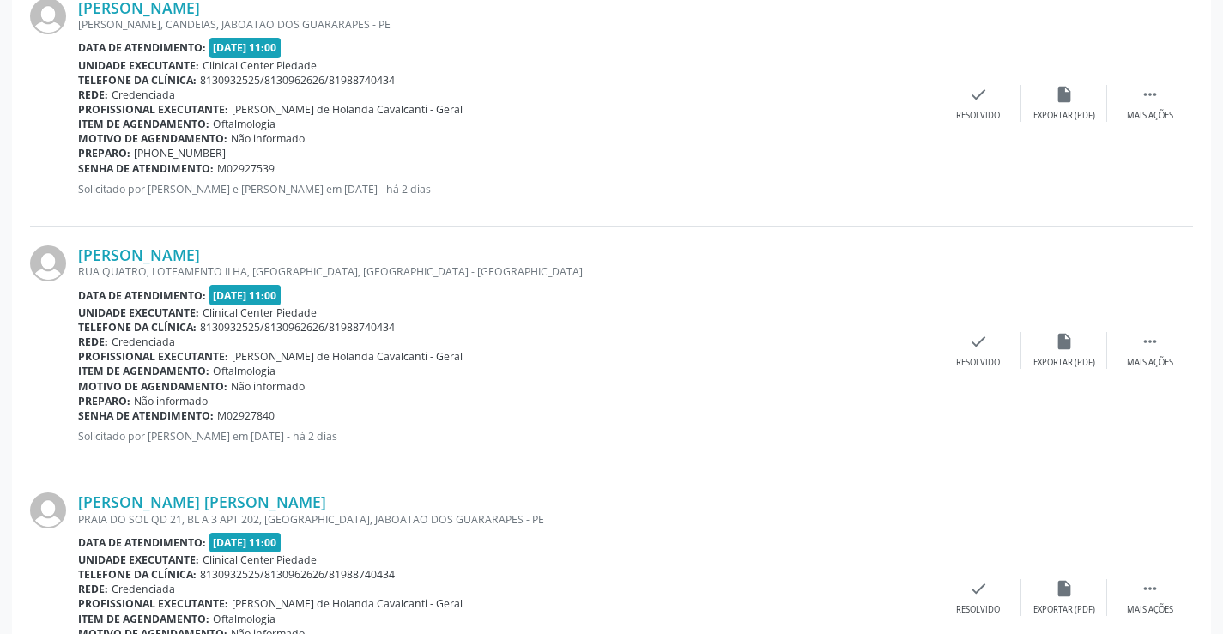
scroll to position [1116, 0]
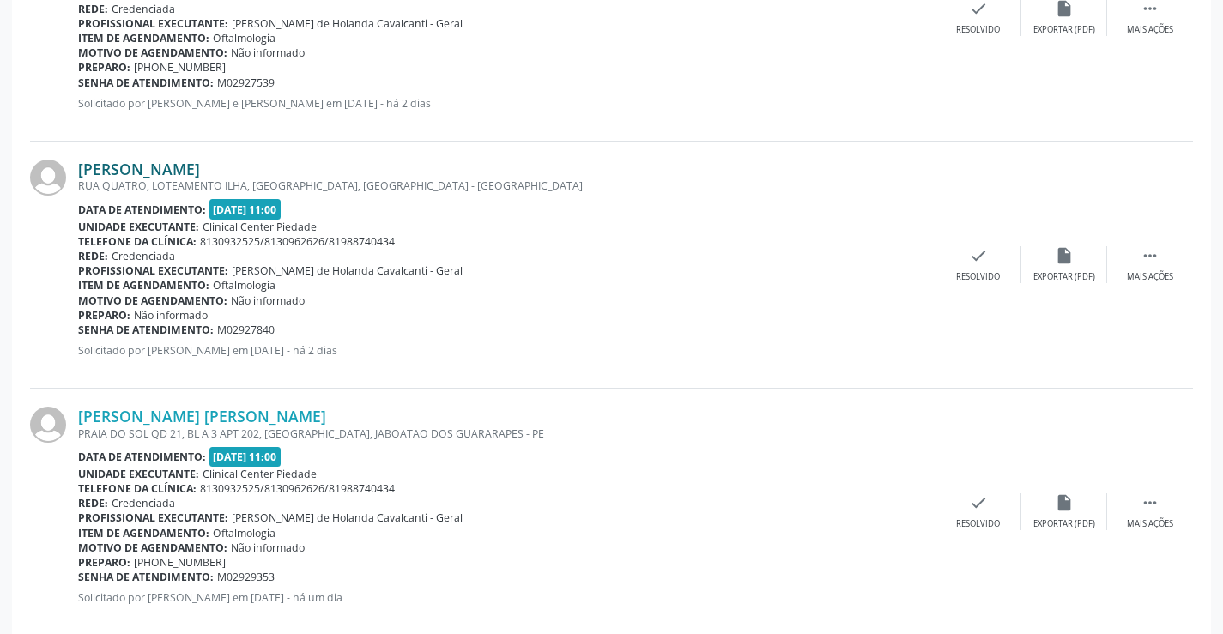
click at [177, 166] on link "[PERSON_NAME]" at bounding box center [139, 169] width 122 height 19
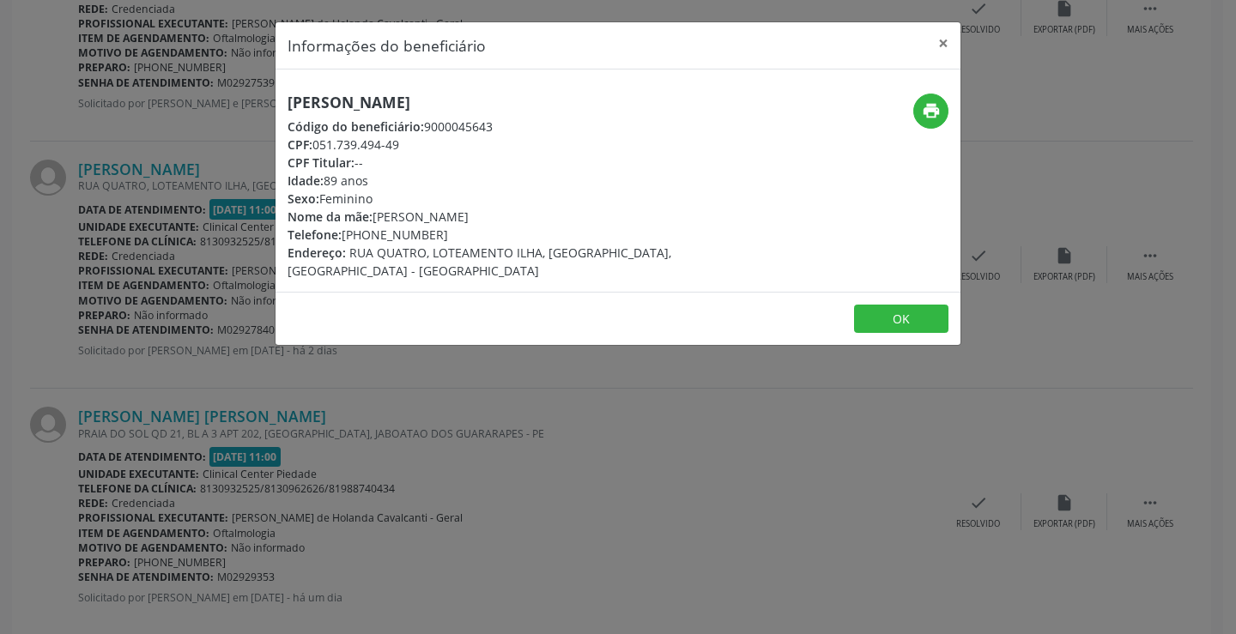
click at [368, 229] on div "Telefone: [PHONE_NUMBER]" at bounding box center [503, 235] width 433 height 18
click at [370, 239] on div "Telefone: [PHONE_NUMBER]" at bounding box center [503, 235] width 433 height 18
drag, startPoint x: 347, startPoint y: 228, endPoint x: 435, endPoint y: 233, distance: 88.5
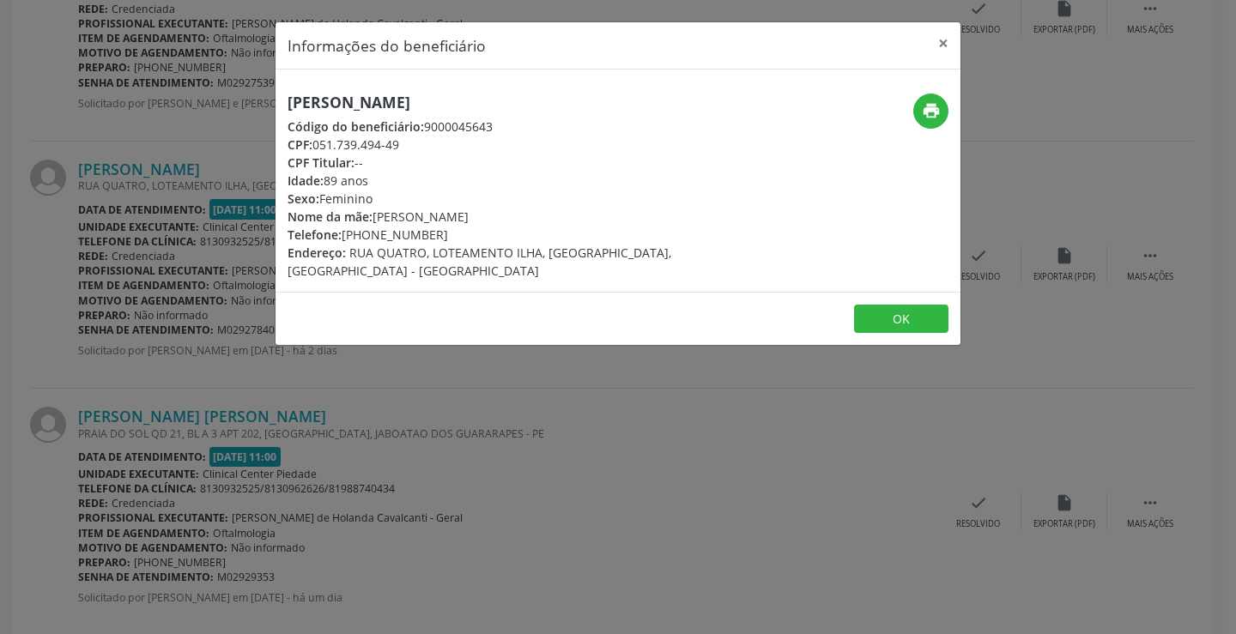
click at [435, 233] on div "Telefone: [PHONE_NUMBER]" at bounding box center [503, 235] width 433 height 18
click at [941, 46] on button "×" at bounding box center [943, 43] width 34 height 42
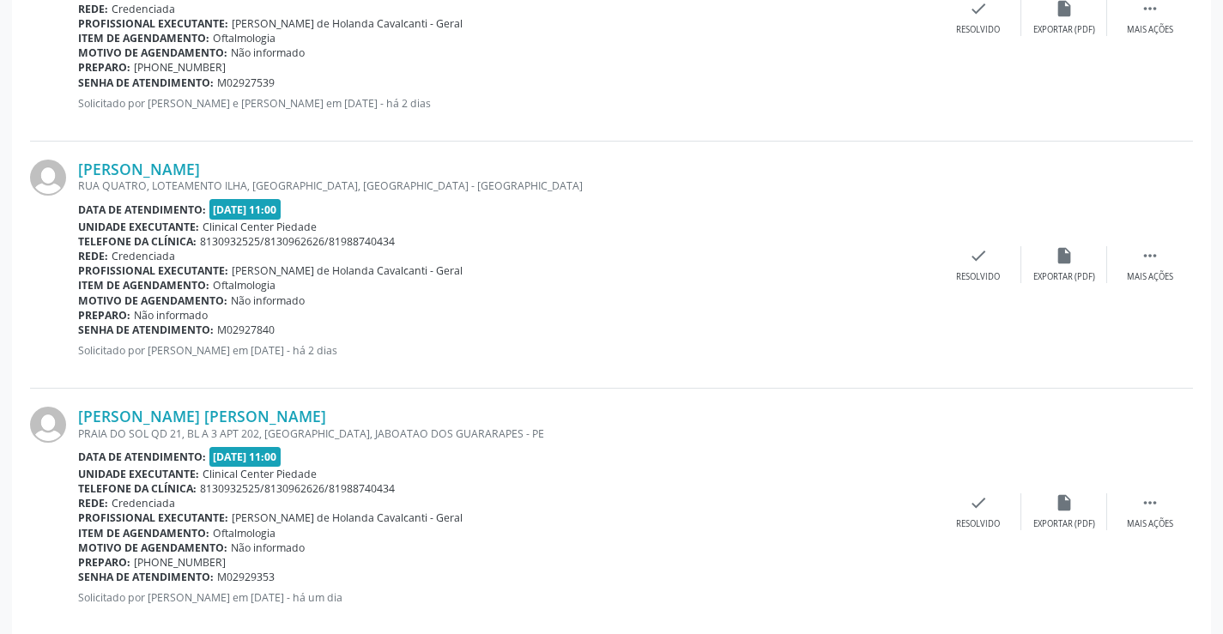
drag, startPoint x: 155, startPoint y: 565, endPoint x: 223, endPoint y: 564, distance: 67.8
click at [223, 564] on span "[PHONE_NUMBER]" at bounding box center [180, 562] width 92 height 15
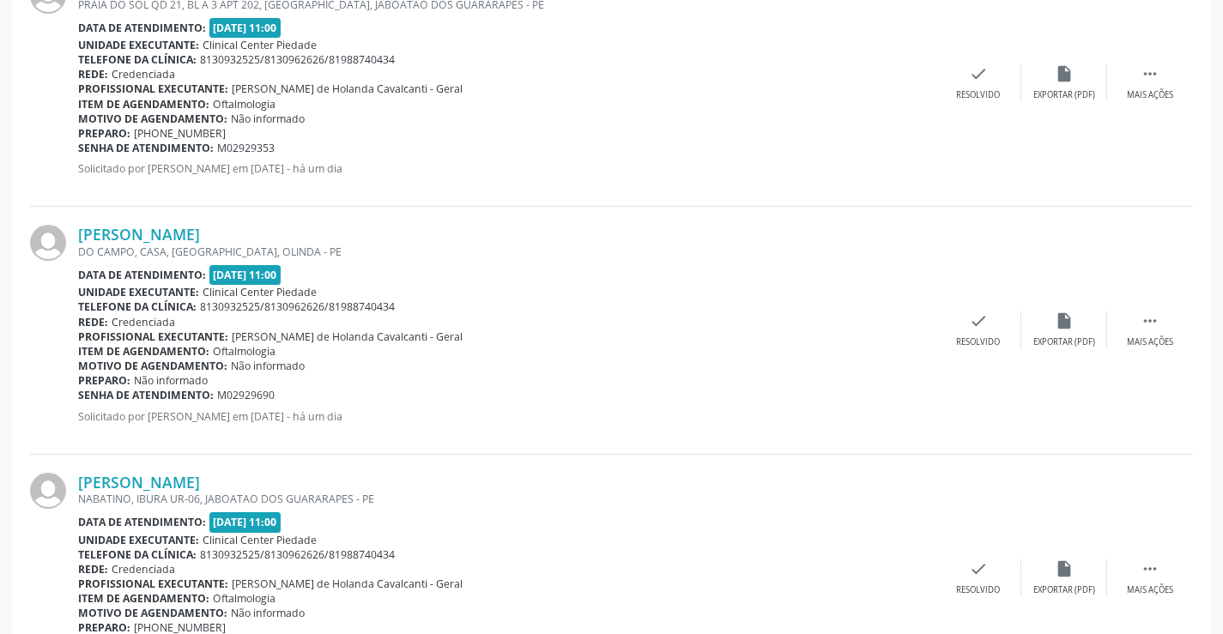
scroll to position [1642, 0]
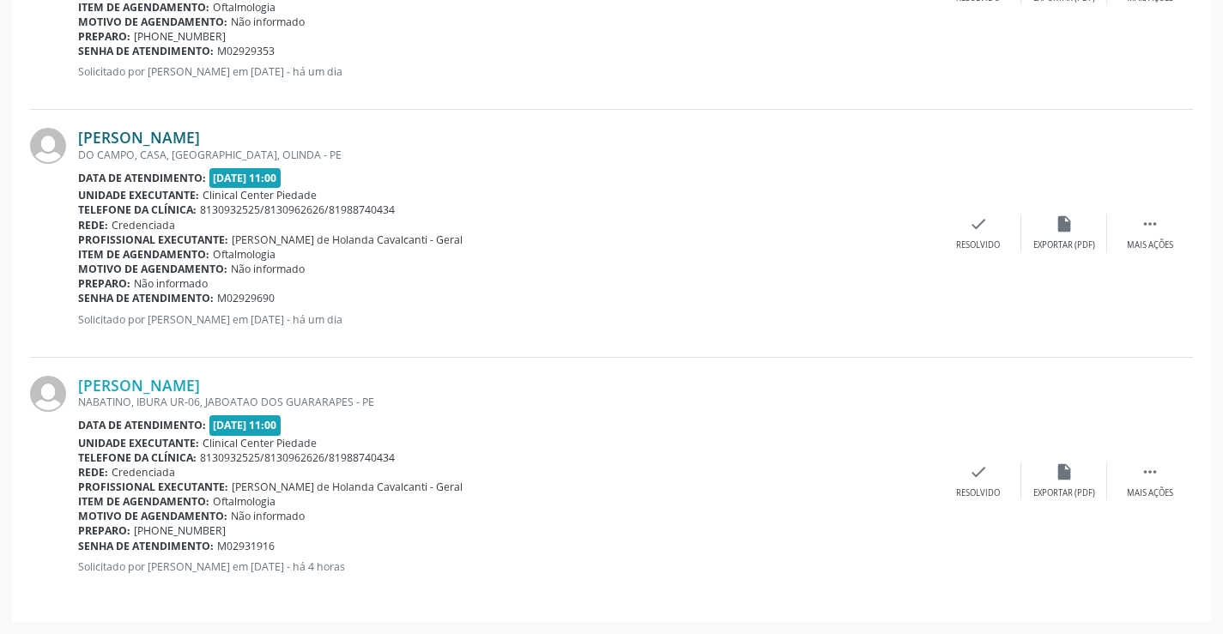
click at [172, 142] on link "[PERSON_NAME]" at bounding box center [139, 137] width 122 height 19
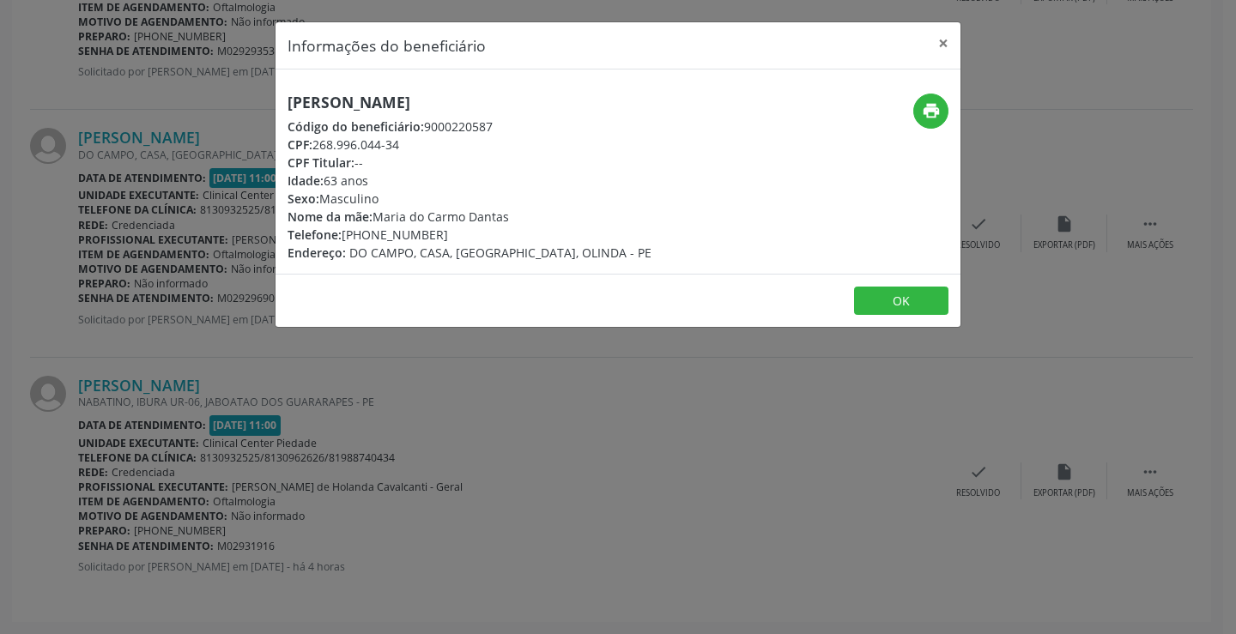
click at [380, 233] on div "Telefone: [PHONE_NUMBER]" at bounding box center [469, 235] width 364 height 18
click at [338, 236] on span "Telefone:" at bounding box center [314, 235] width 54 height 16
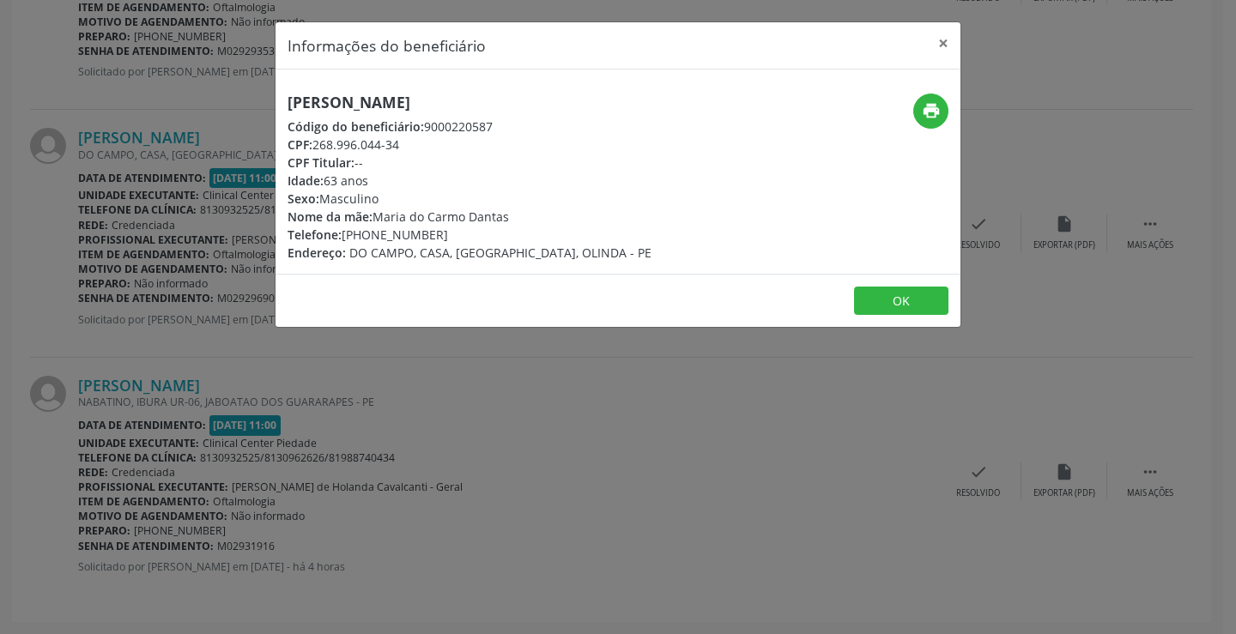
drag, startPoint x: 344, startPoint y: 233, endPoint x: 437, endPoint y: 239, distance: 92.9
click at [437, 239] on div "Telefone: [PHONE_NUMBER]" at bounding box center [469, 235] width 364 height 18
drag, startPoint x: 947, startPoint y: 33, endPoint x: 941, endPoint y: 43, distance: 11.7
click at [947, 39] on button "×" at bounding box center [943, 43] width 34 height 42
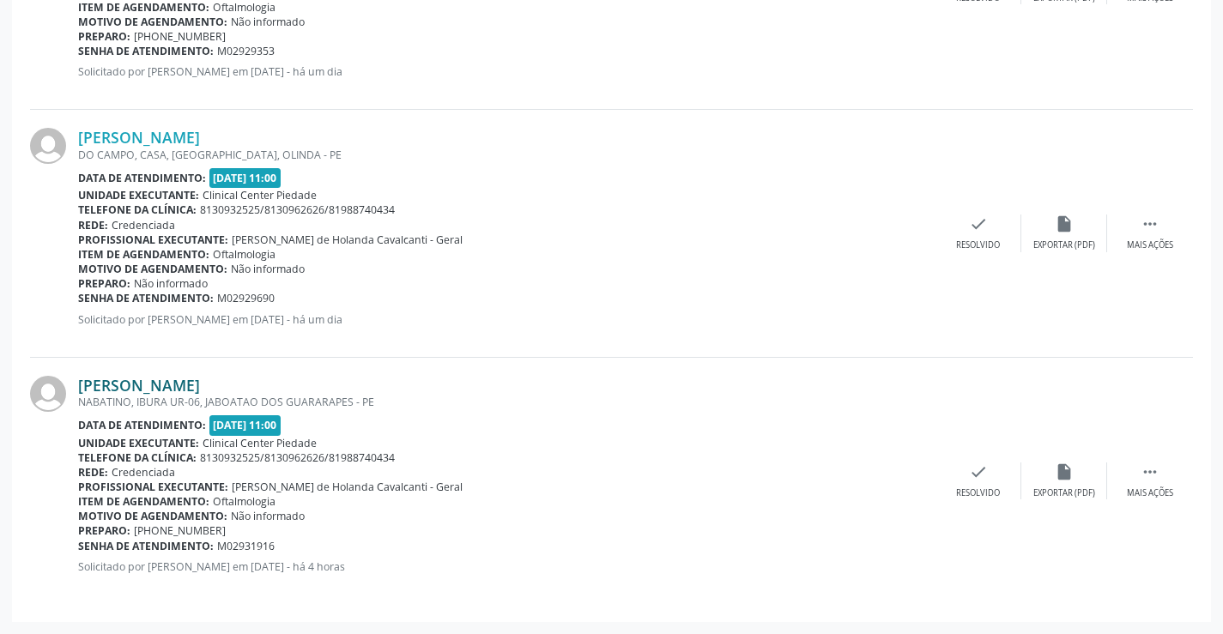
click at [154, 385] on link "[PERSON_NAME]" at bounding box center [139, 385] width 122 height 19
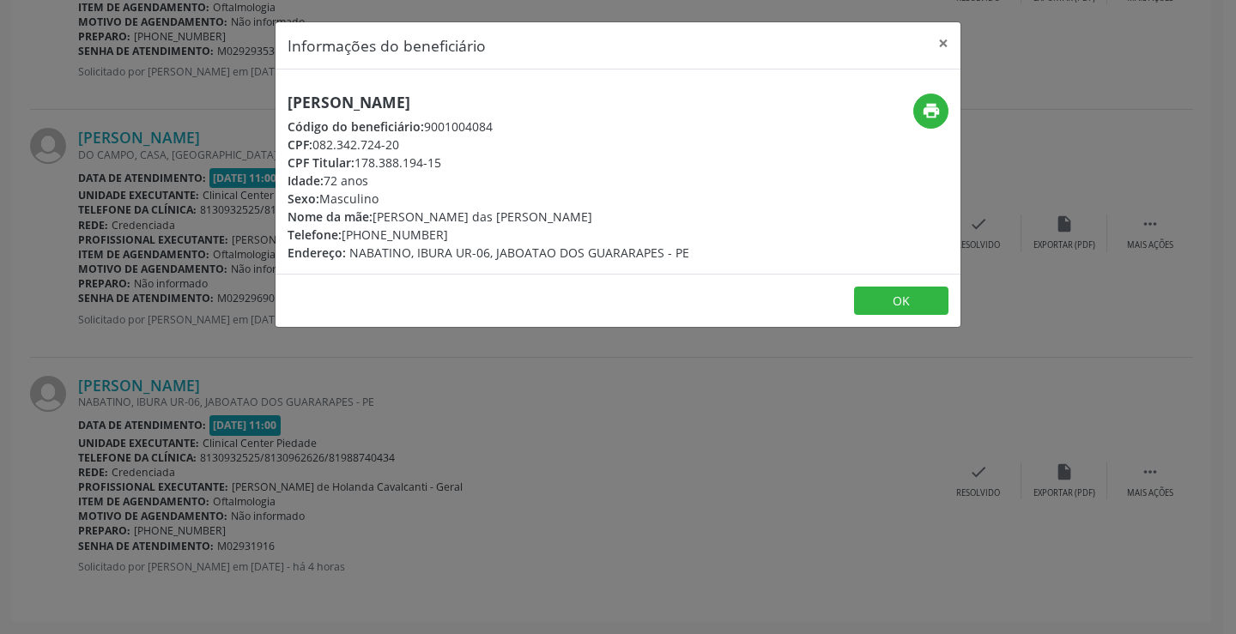
click at [377, 161] on div "CPF Titular: 178.388.194-15" at bounding box center [488, 163] width 402 height 18
click at [940, 40] on button "×" at bounding box center [943, 43] width 34 height 42
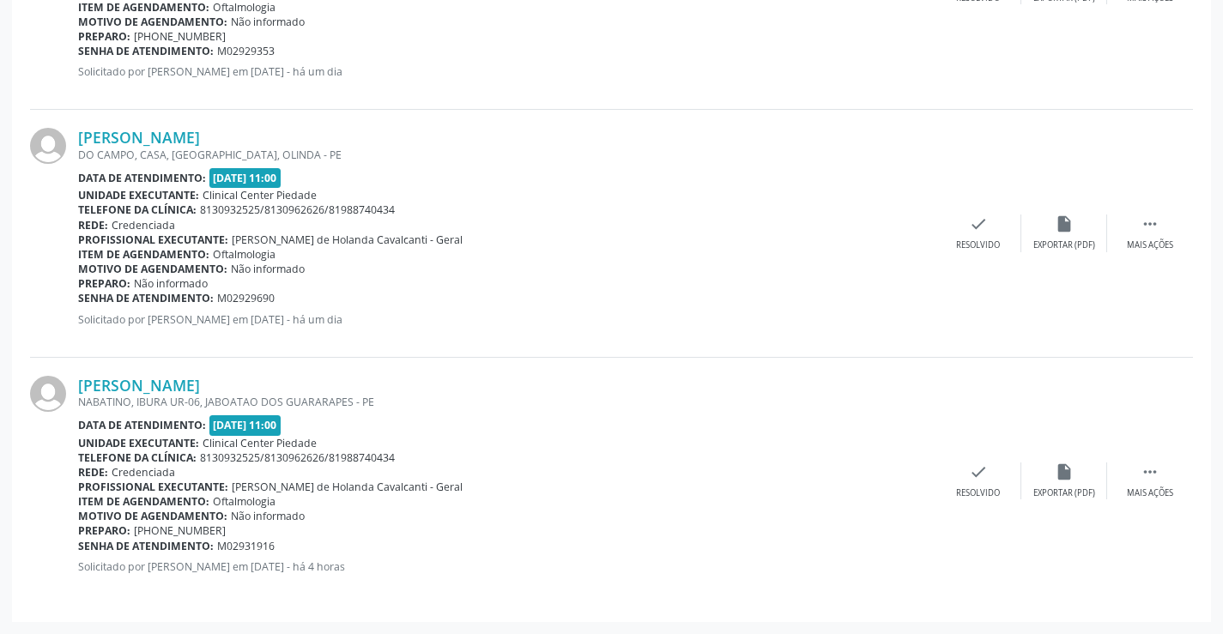
drag, startPoint x: 75, startPoint y: 385, endPoint x: 243, endPoint y: 380, distance: 168.3
click at [243, 380] on div "[PERSON_NAME] [GEOGRAPHIC_DATA], [GEOGRAPHIC_DATA] UR-06, JABOATAO DOS GUARARAP…" at bounding box center [611, 481] width 1163 height 246
